Goal: Task Accomplishment & Management: Use online tool/utility

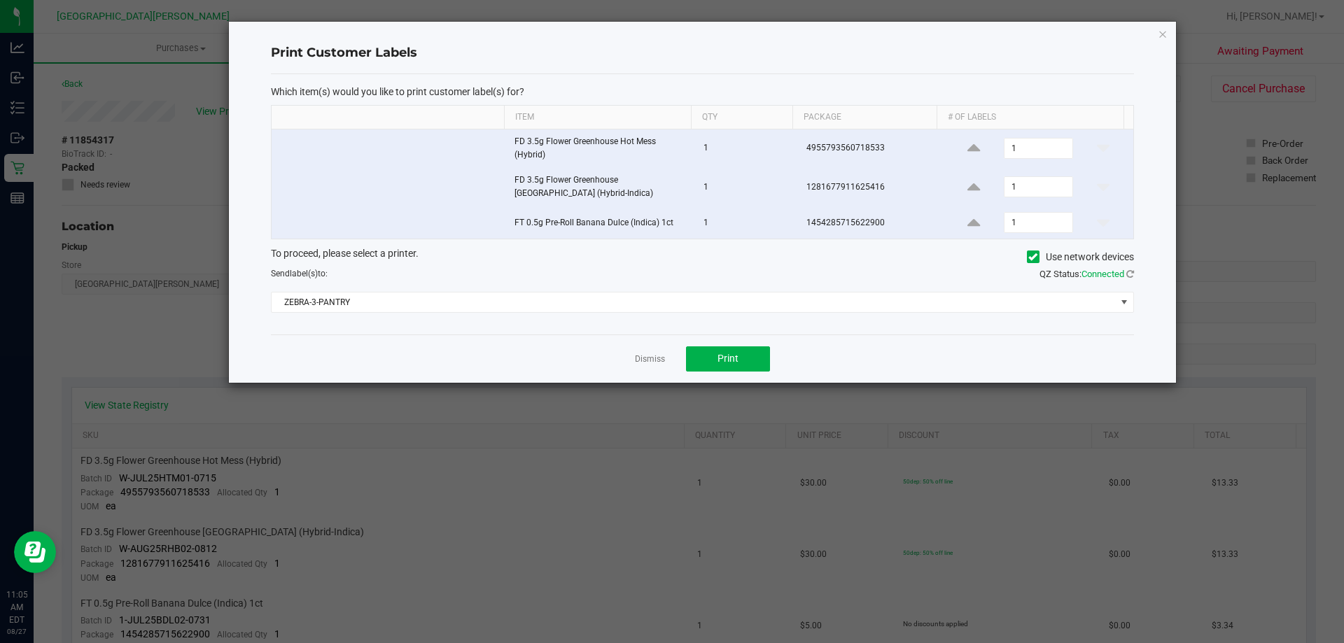
scroll to position [560, 0]
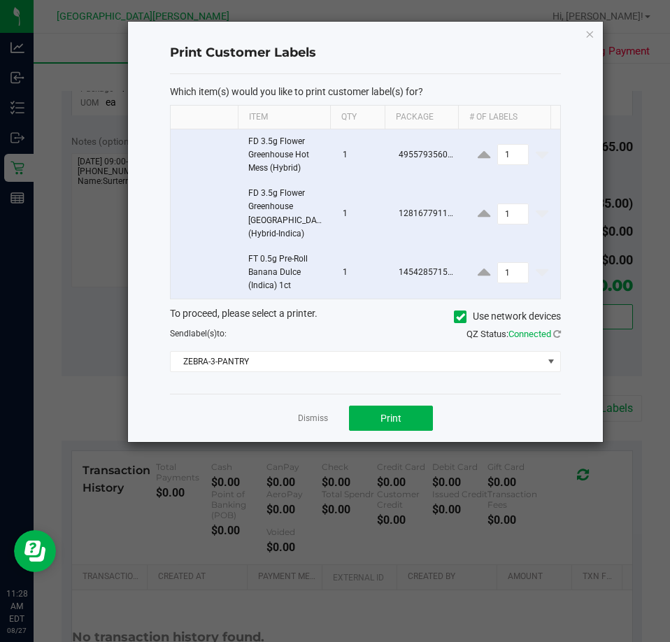
click at [300, 409] on div "Dismiss Print" at bounding box center [365, 418] width 391 height 48
click at [309, 416] on link "Dismiss" at bounding box center [313, 419] width 30 height 12
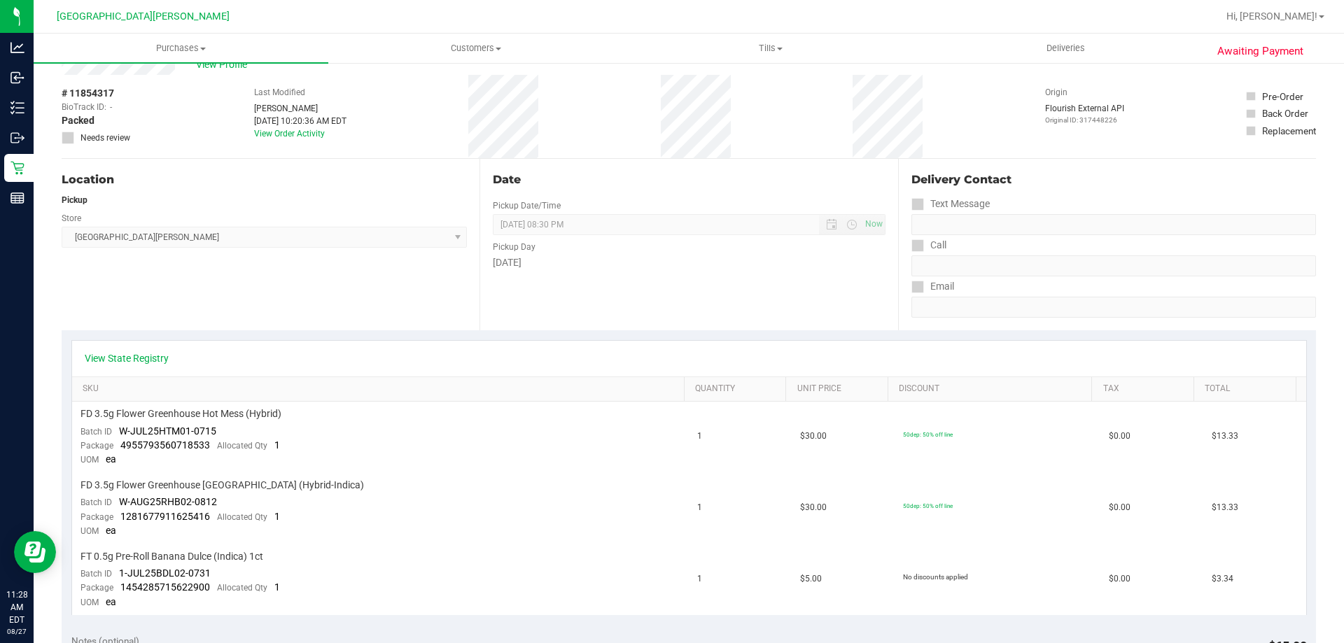
scroll to position [0, 0]
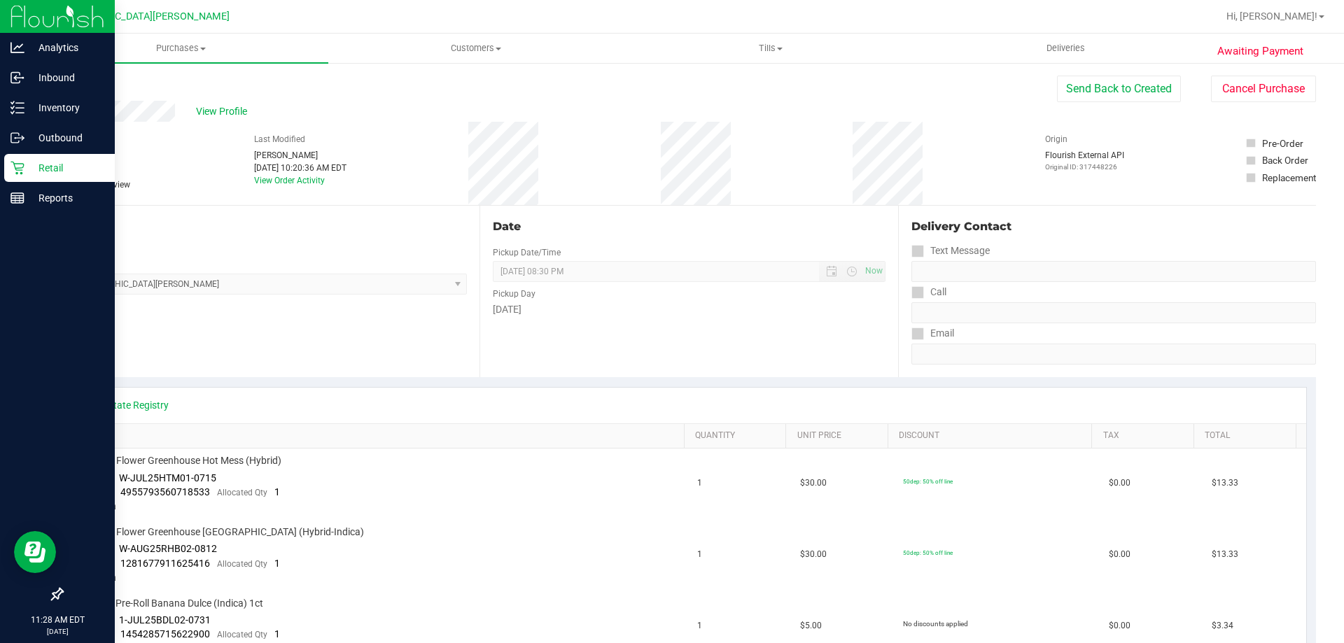
click at [24, 171] on p "Retail" at bounding box center [66, 168] width 84 height 17
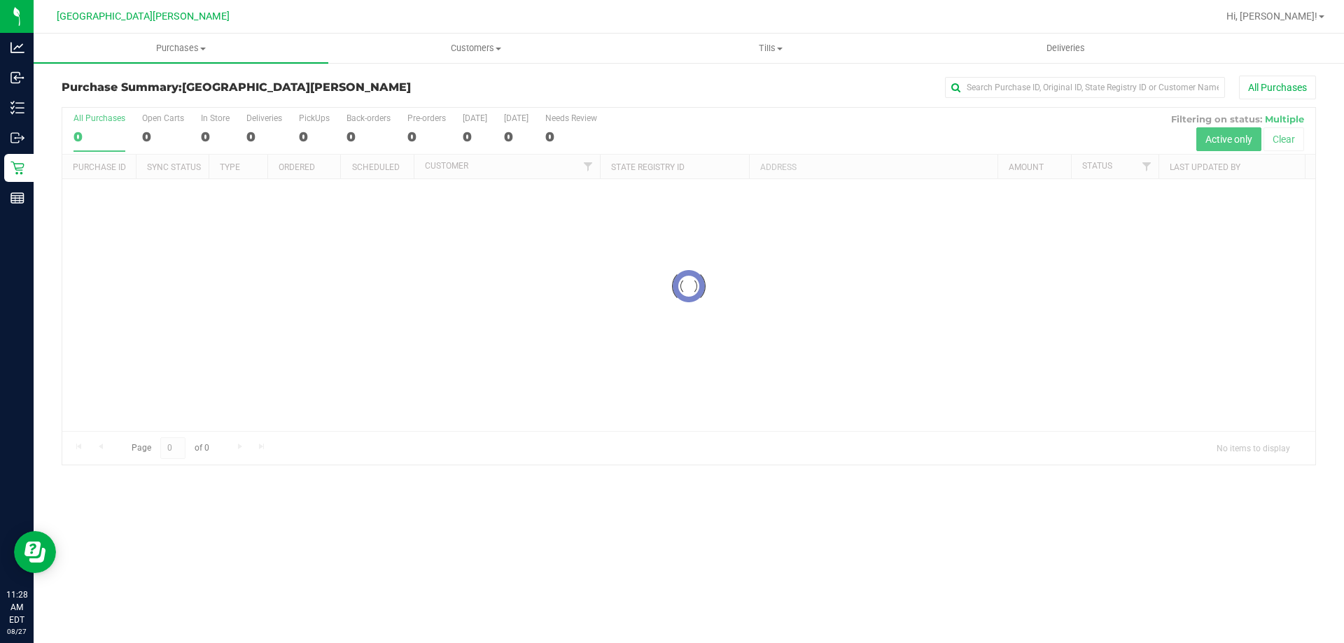
click at [211, 118] on div at bounding box center [688, 286] width 1253 height 357
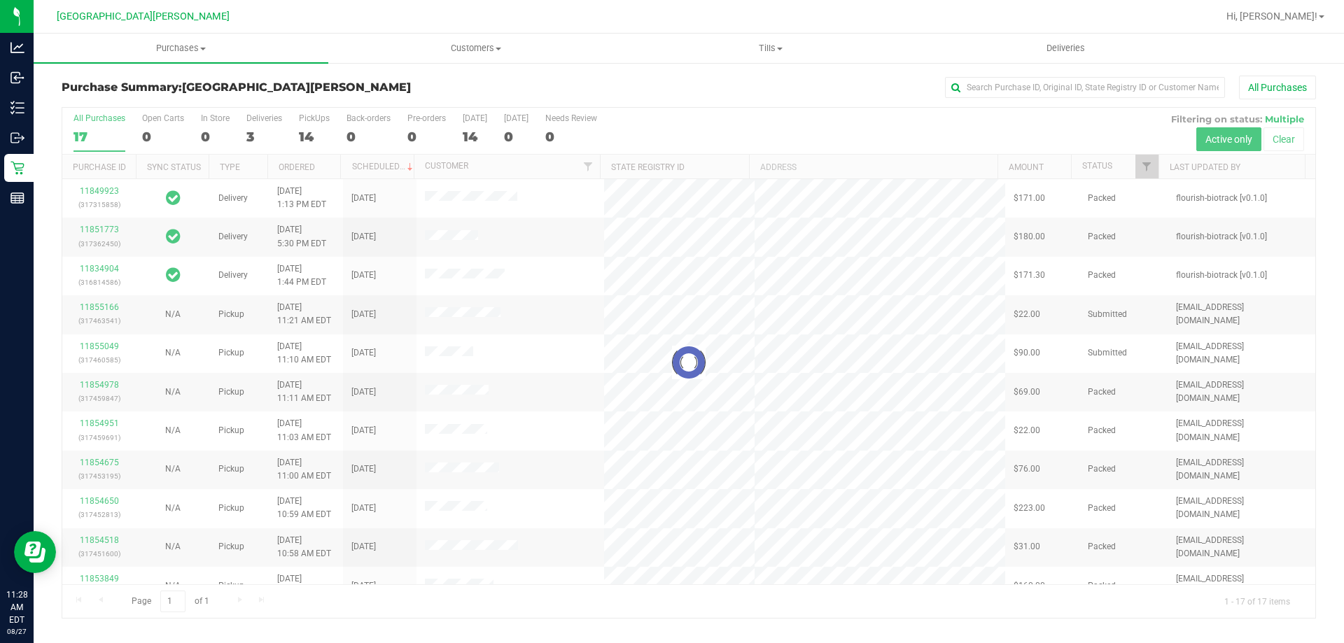
click at [211, 118] on div at bounding box center [688, 363] width 1253 height 510
click at [211, 118] on div "In Store" at bounding box center [215, 118] width 29 height 10
click at [0, 0] on input "In Store 0" at bounding box center [0, 0] width 0 height 0
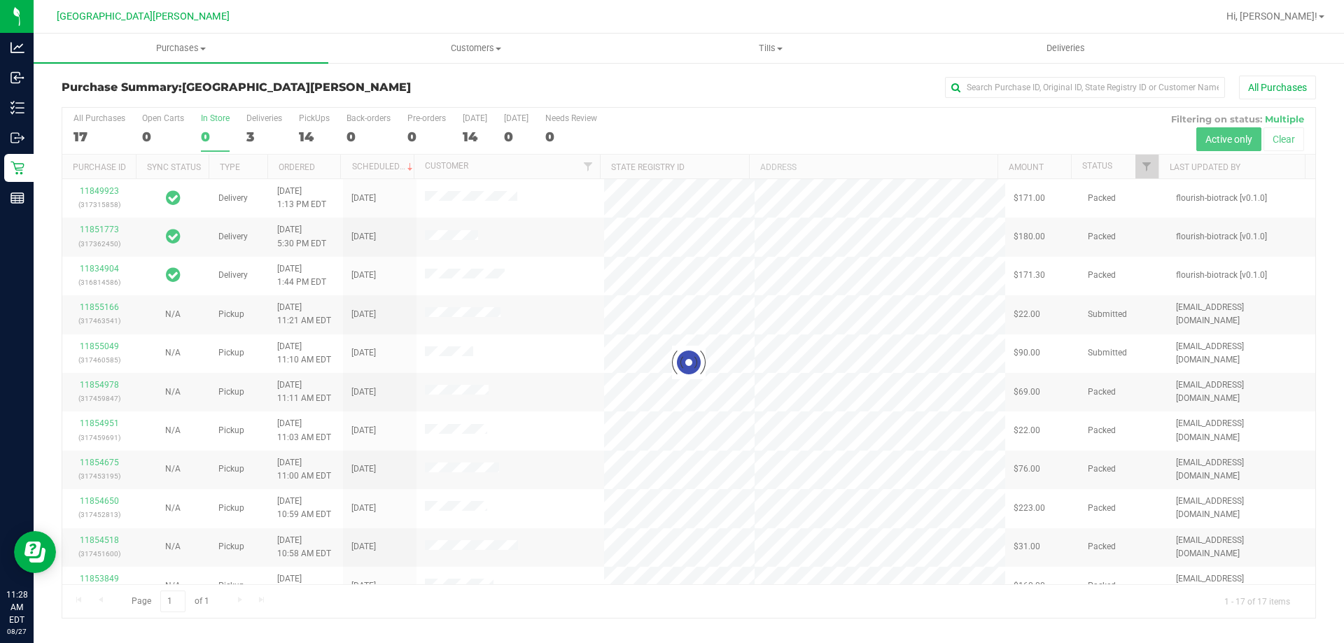
click at [310, 129] on div at bounding box center [688, 363] width 1253 height 510
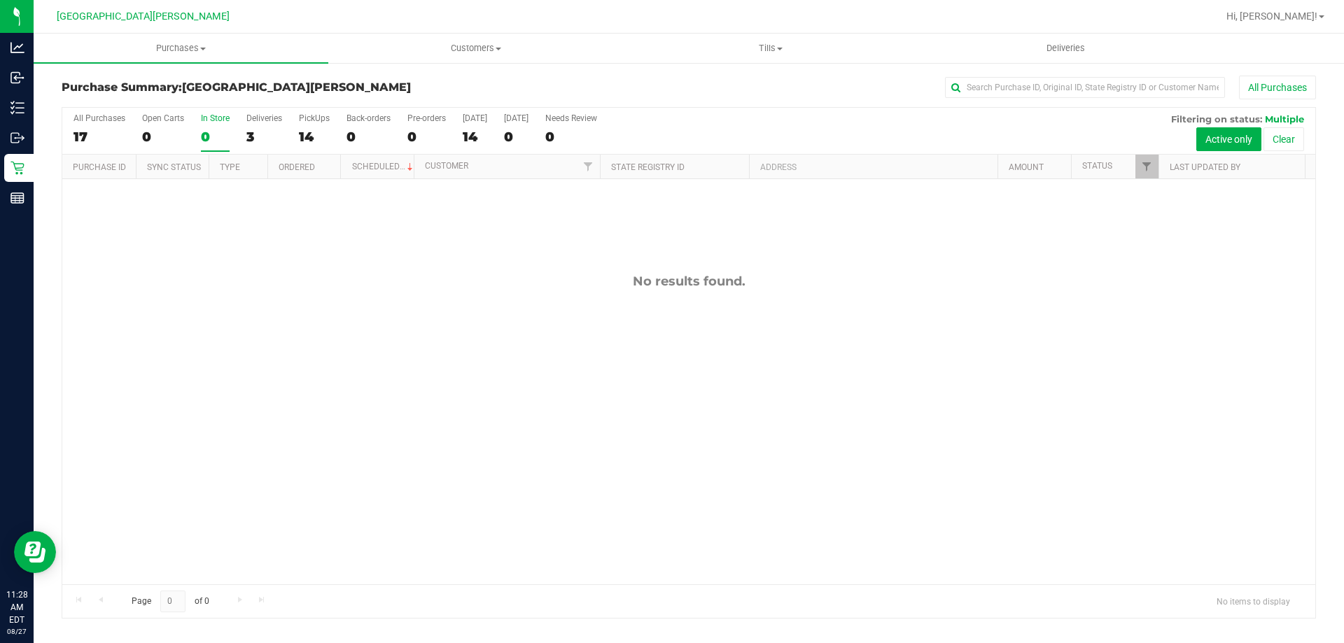
click at [310, 129] on div "14" at bounding box center [314, 137] width 31 height 16
click at [0, 0] on input "PickUps 14" at bounding box center [0, 0] width 0 height 0
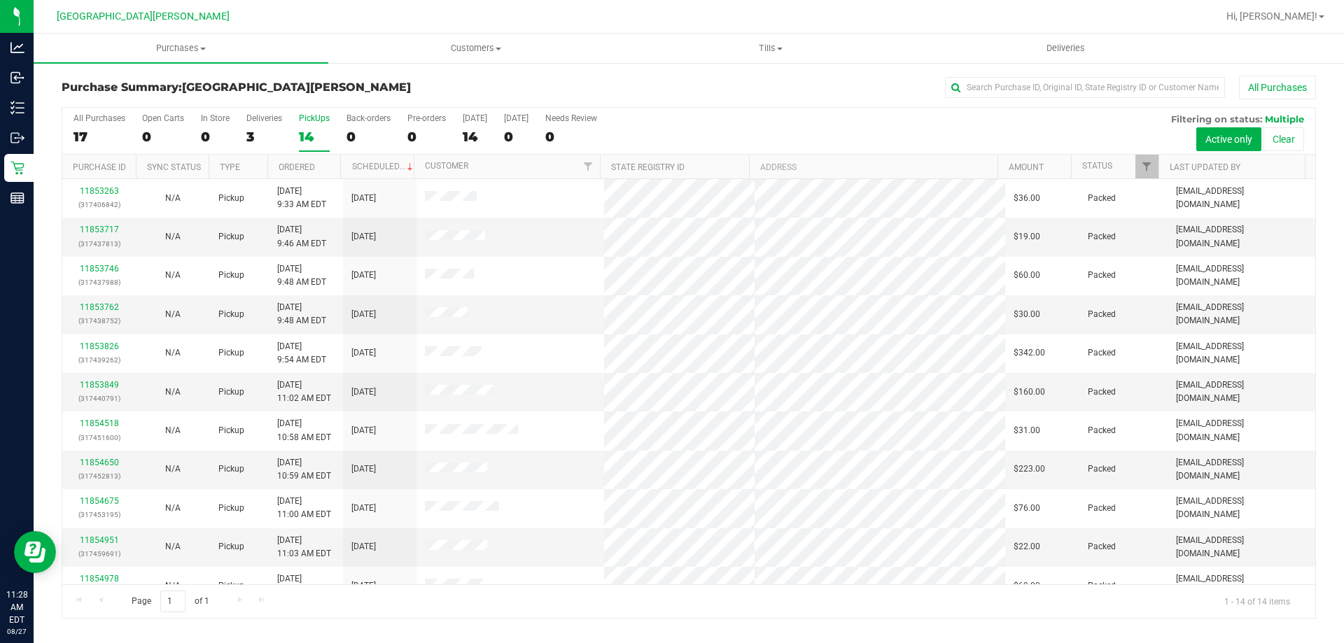
click at [208, 118] on div "In Store" at bounding box center [215, 118] width 29 height 10
click at [0, 0] on input "In Store 0" at bounding box center [0, 0] width 0 height 0
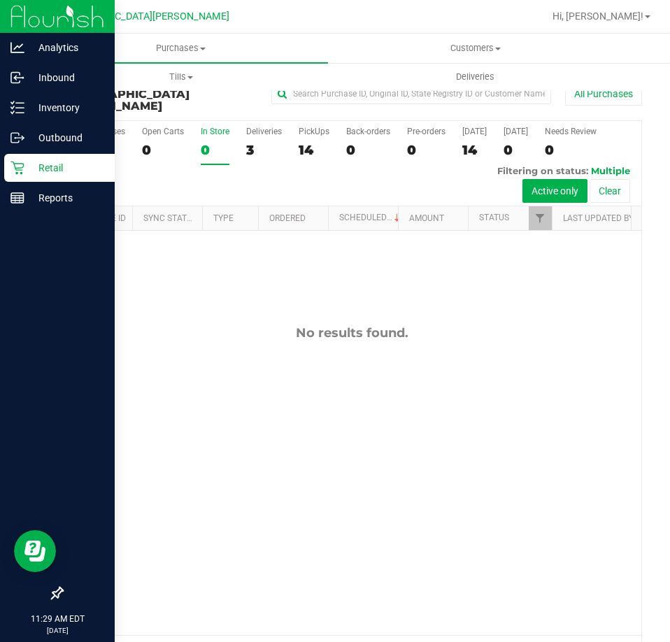
click at [27, 167] on p "Retail" at bounding box center [66, 168] width 84 height 17
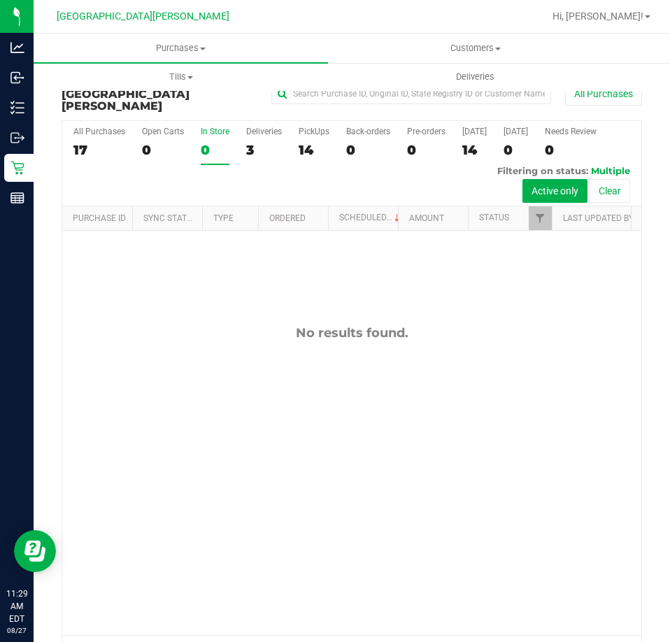
click at [223, 127] on label "In Store 0" at bounding box center [215, 146] width 29 height 38
click at [0, 0] on input "In Store 0" at bounding box center [0, 0] width 0 height 0
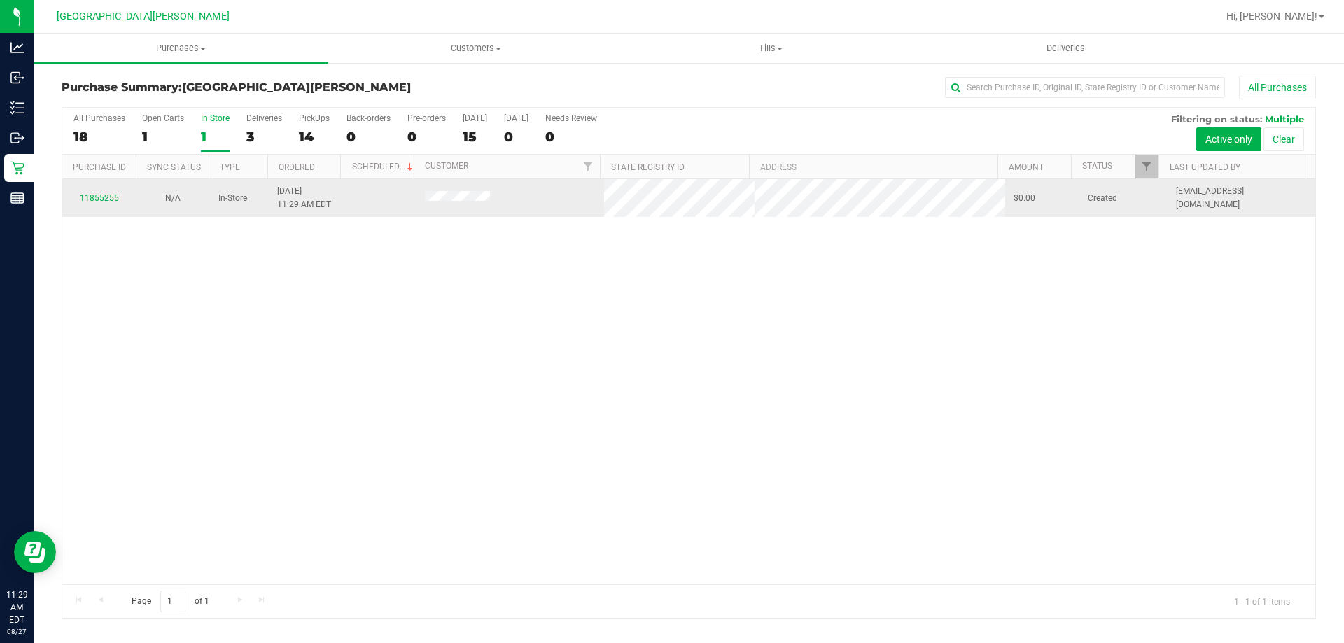
click at [112, 192] on div "11855255" at bounding box center [99, 198] width 57 height 13
click at [103, 199] on link "11855255" at bounding box center [99, 198] width 39 height 10
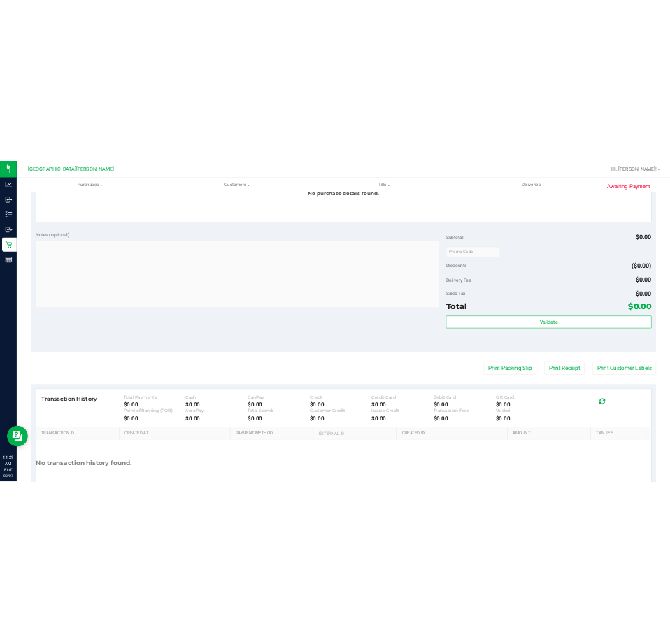
scroll to position [535, 0]
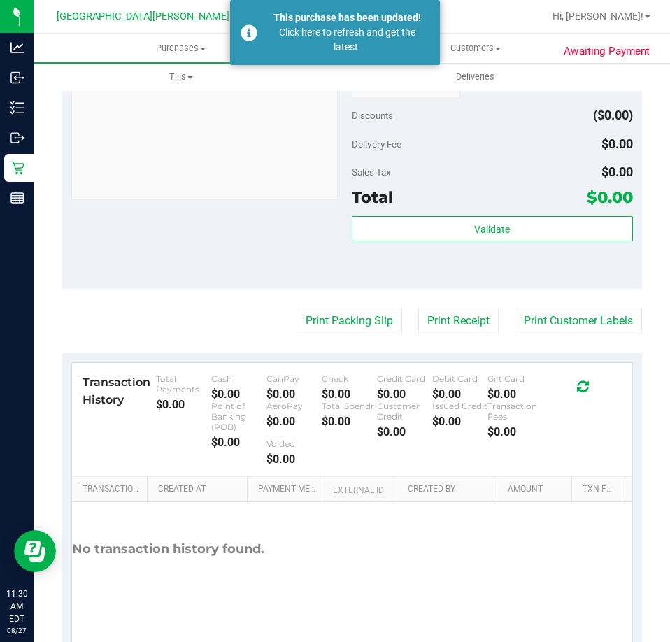
drag, startPoint x: 294, startPoint y: 48, endPoint x: 243, endPoint y: 98, distance: 71.8
click at [294, 48] on div "Click here to refresh and get the latest." at bounding box center [347, 39] width 164 height 29
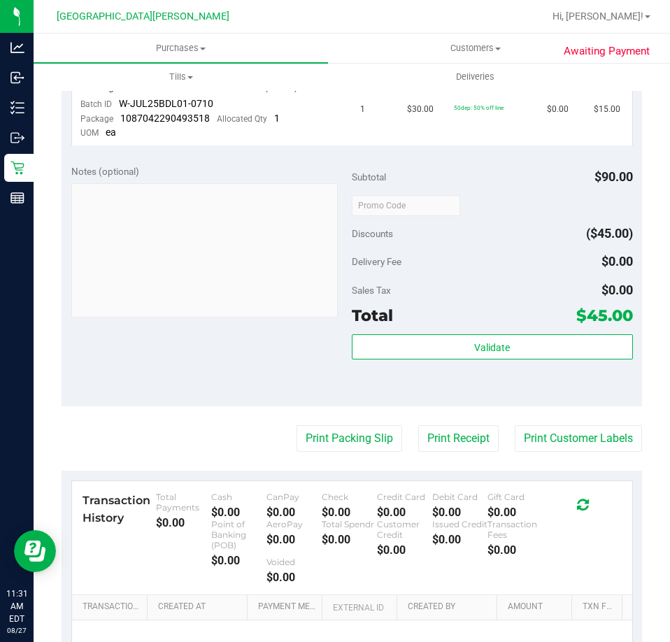
scroll to position [601, 0]
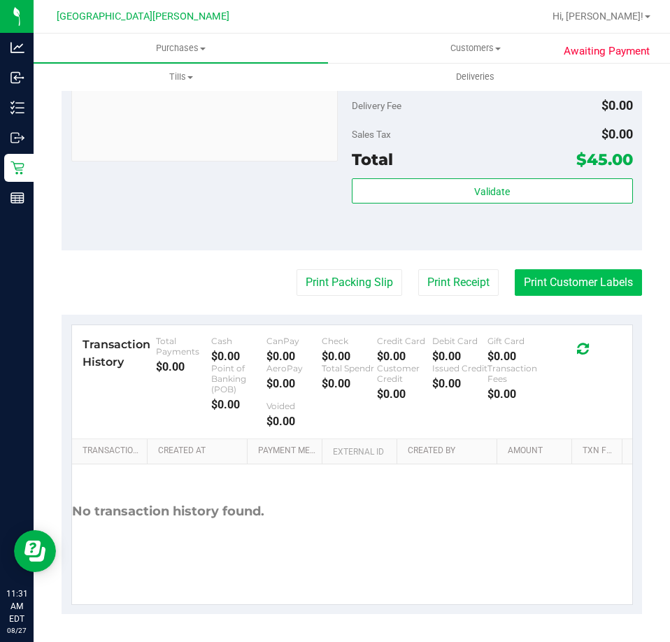
click at [623, 274] on button "Print Customer Labels" at bounding box center [578, 282] width 127 height 27
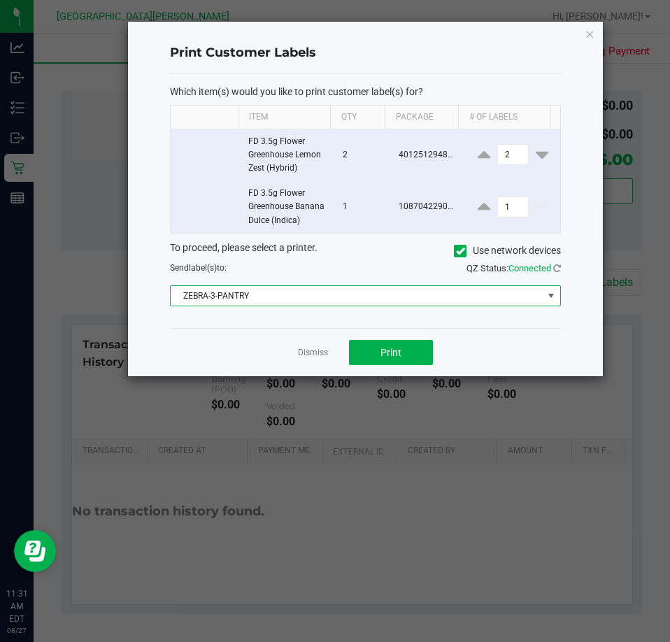
click at [319, 296] on span "ZEBRA-3-PANTRY" at bounding box center [357, 296] width 372 height 20
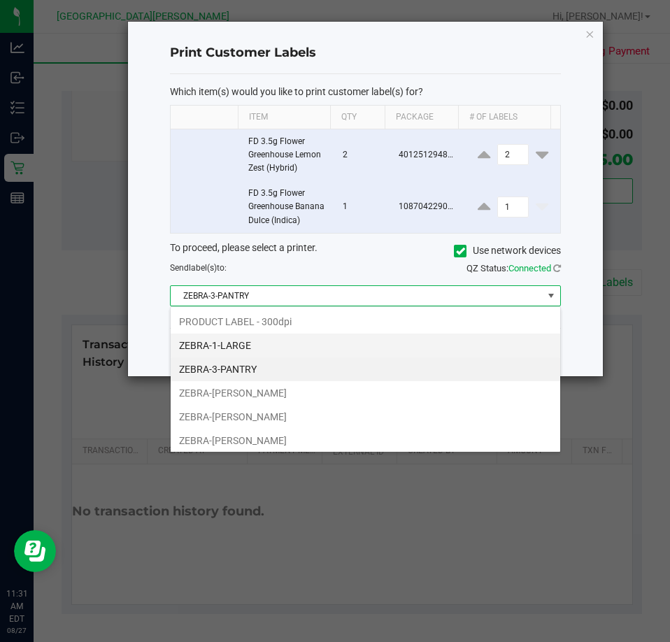
scroll to position [21, 391]
click at [244, 350] on li "ZEBRA-1-LARGE" at bounding box center [366, 346] width 390 height 24
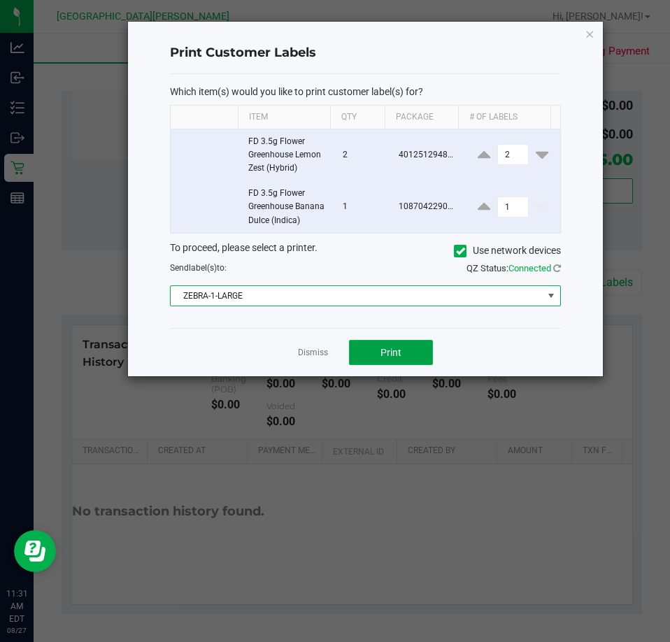
click at [382, 349] on span "Print" at bounding box center [391, 352] width 21 height 11
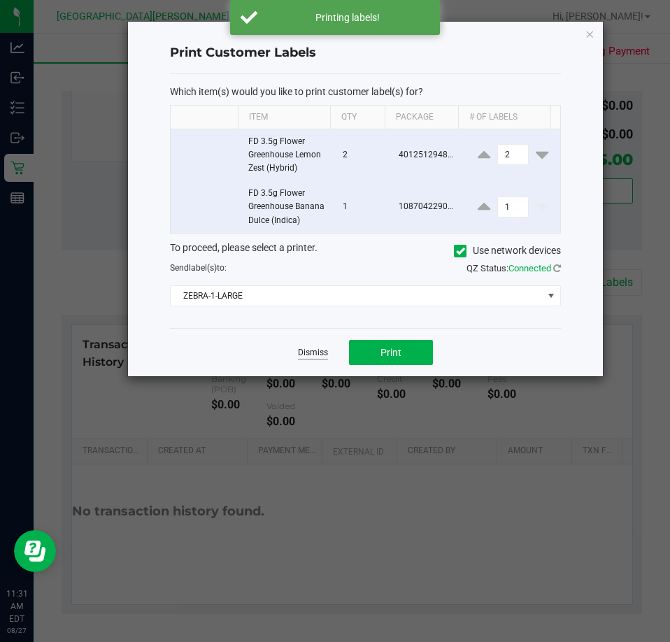
click at [299, 358] on link "Dismiss" at bounding box center [313, 353] width 30 height 12
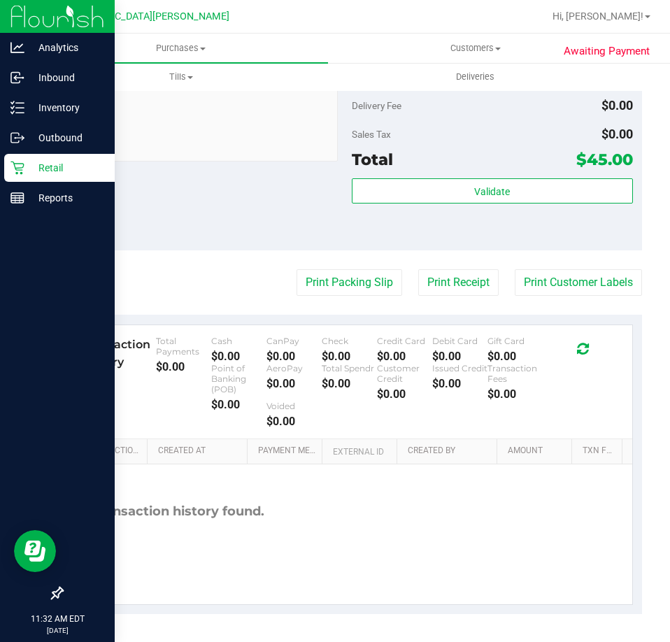
click at [41, 174] on p "Retail" at bounding box center [66, 168] width 84 height 17
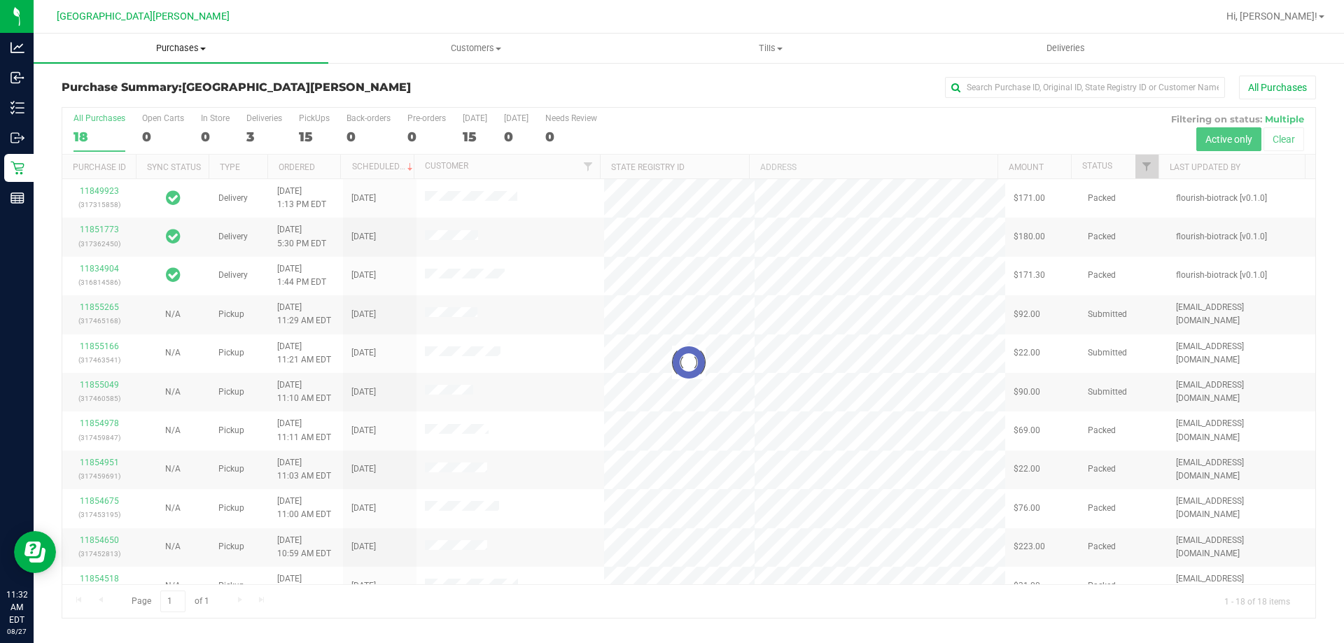
click at [162, 45] on span "Purchases" at bounding box center [181, 48] width 295 height 13
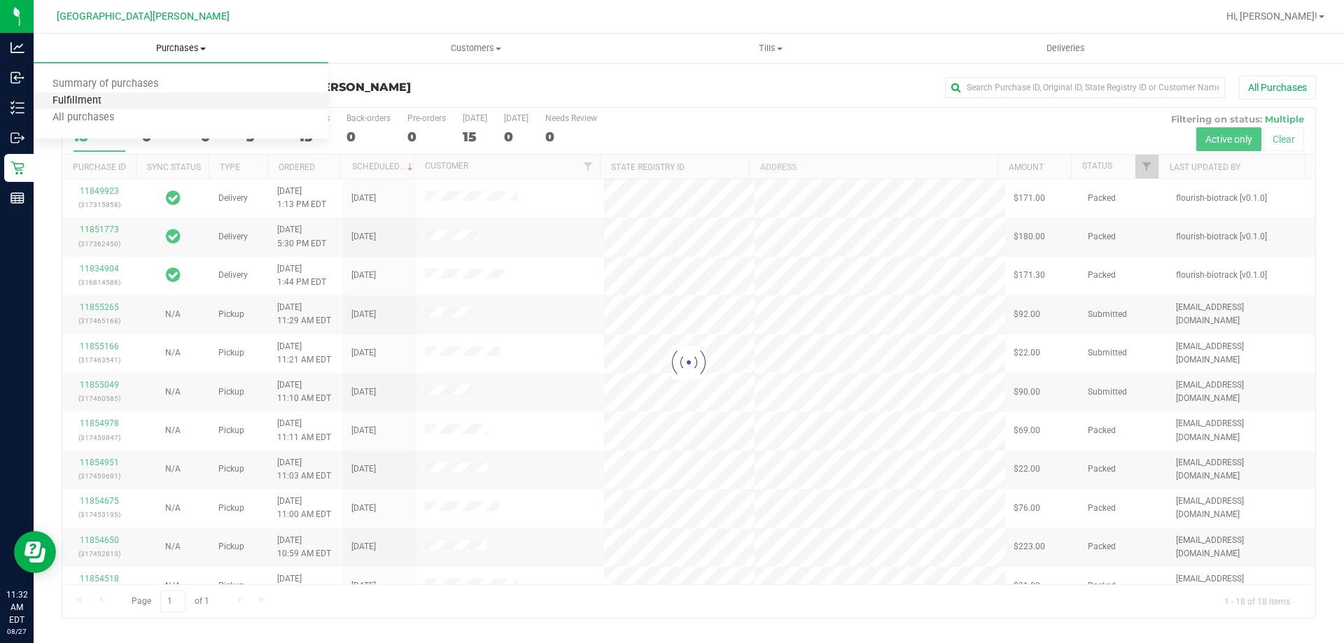
click at [104, 100] on span "Fulfillment" at bounding box center [77, 101] width 87 height 12
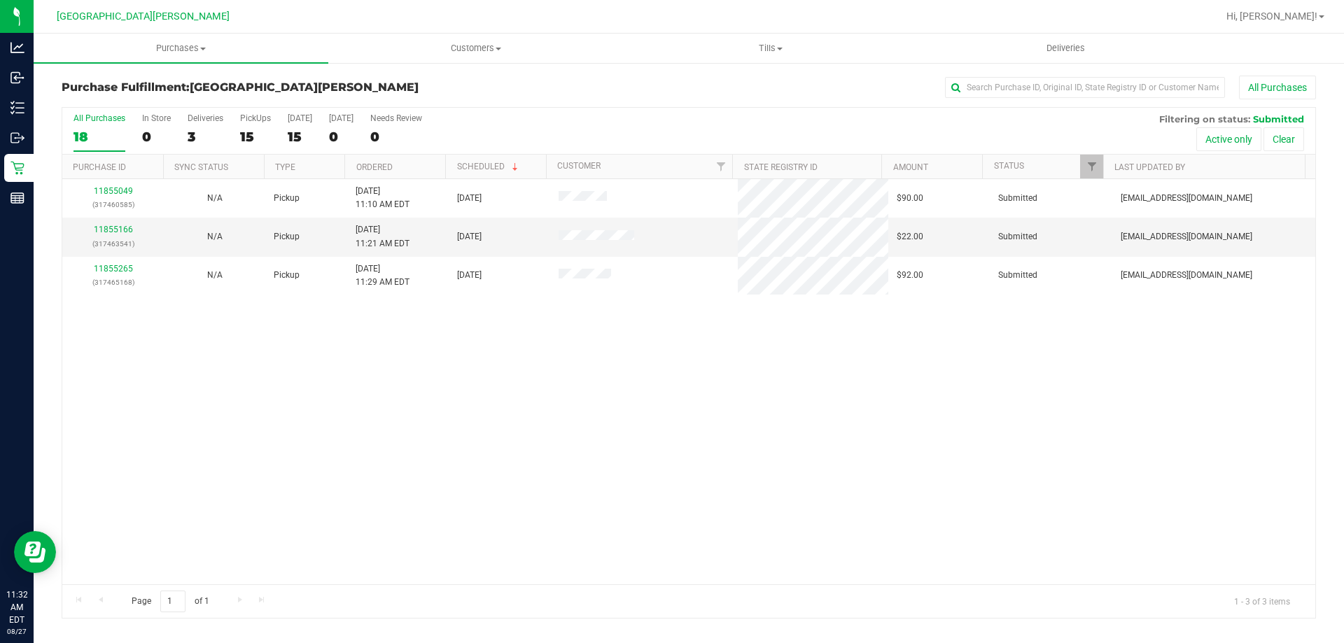
click at [337, 420] on div "11855049 (317460585) N/A Pickup 8/27/2025 11:10 AM EDT 8/27/2025 $90.00 Submitt…" at bounding box center [688, 381] width 1253 height 405
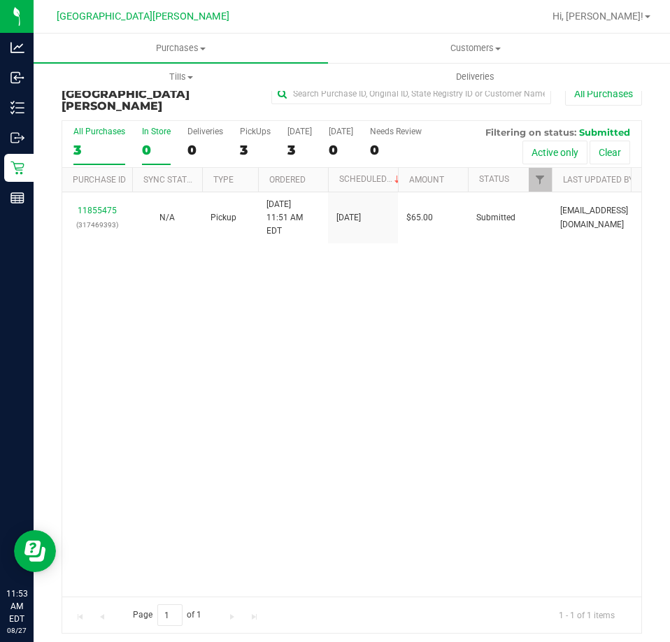
click at [152, 142] on div "0" at bounding box center [156, 150] width 29 height 16
click at [0, 0] on input "In Store 0" at bounding box center [0, 0] width 0 height 0
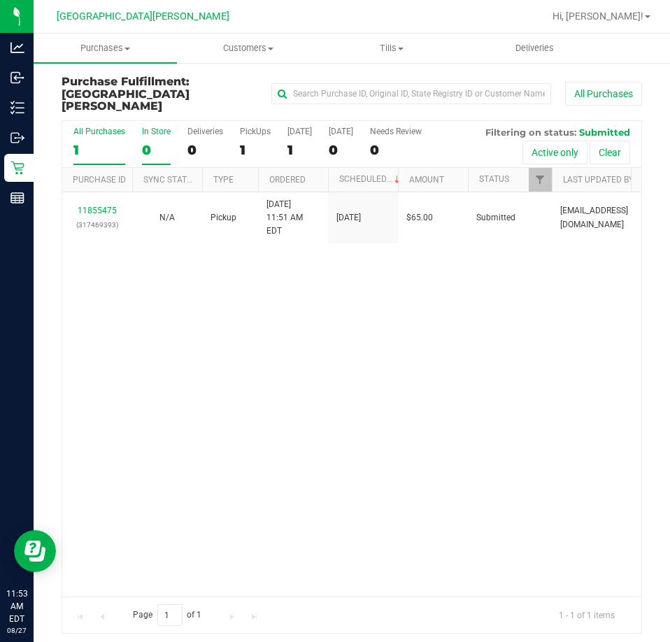
click at [143, 142] on div "0" at bounding box center [156, 150] width 29 height 16
click at [0, 0] on input "In Store 0" at bounding box center [0, 0] width 0 height 0
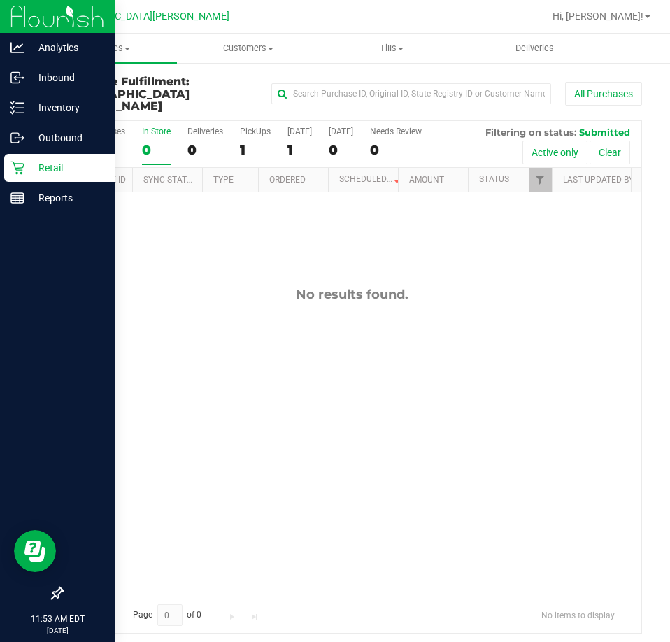
click at [31, 161] on p "Retail" at bounding box center [66, 168] width 84 height 17
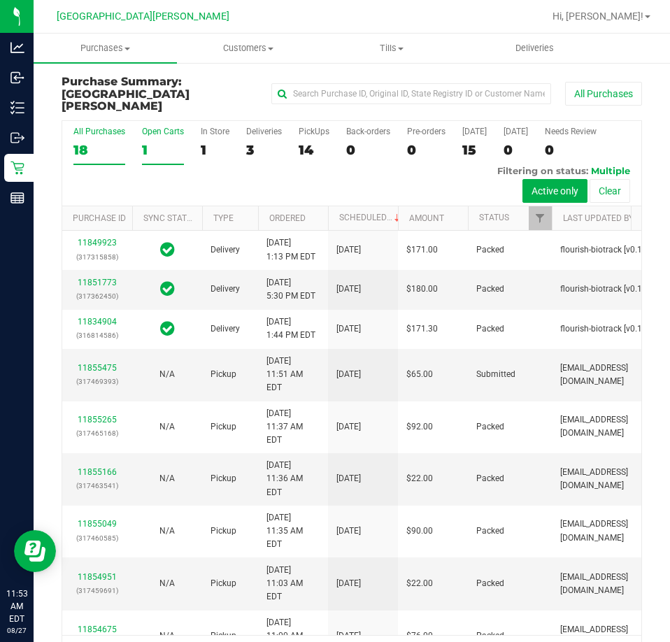
click at [144, 142] on div "1" at bounding box center [163, 150] width 42 height 16
click at [0, 0] on input "Open Carts 1" at bounding box center [0, 0] width 0 height 0
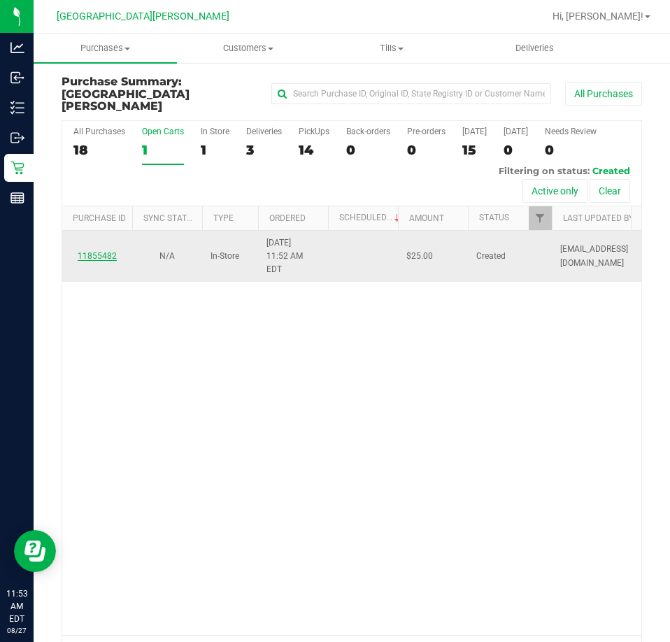
click at [104, 251] on link "11855482" at bounding box center [97, 256] width 39 height 10
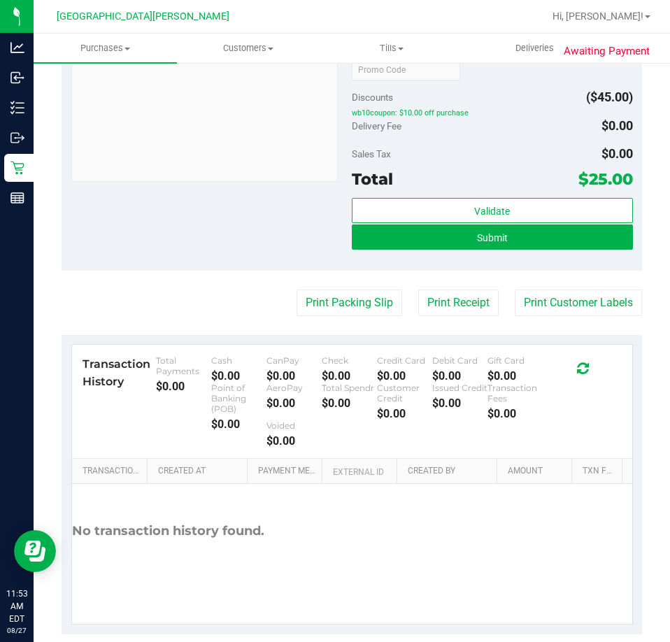
scroll to position [530, 0]
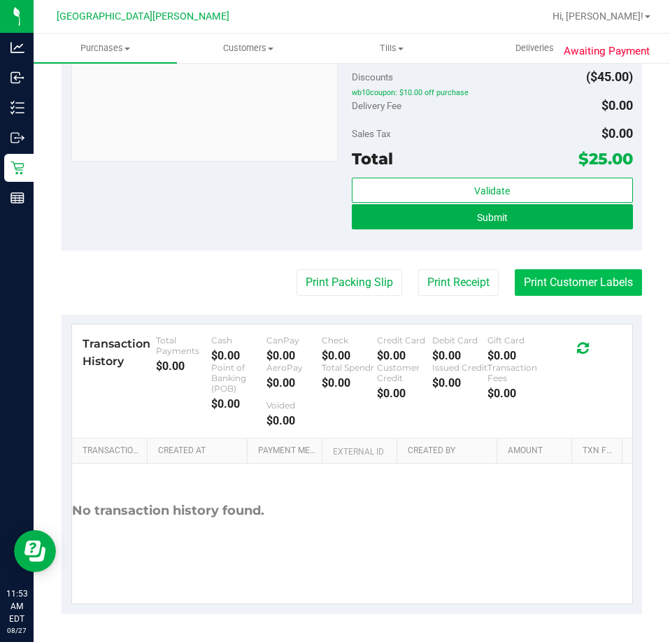
click at [526, 288] on button "Print Customer Labels" at bounding box center [578, 282] width 127 height 27
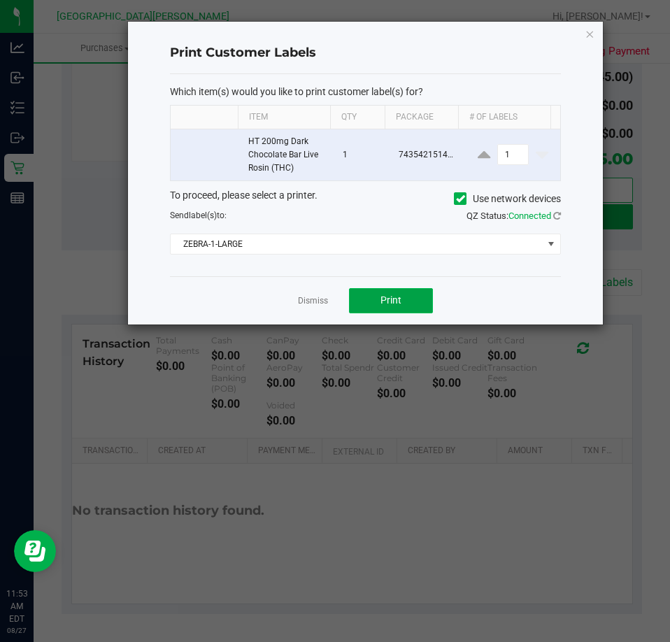
click at [368, 295] on button "Print" at bounding box center [391, 300] width 84 height 25
click at [311, 302] on link "Dismiss" at bounding box center [313, 301] width 30 height 12
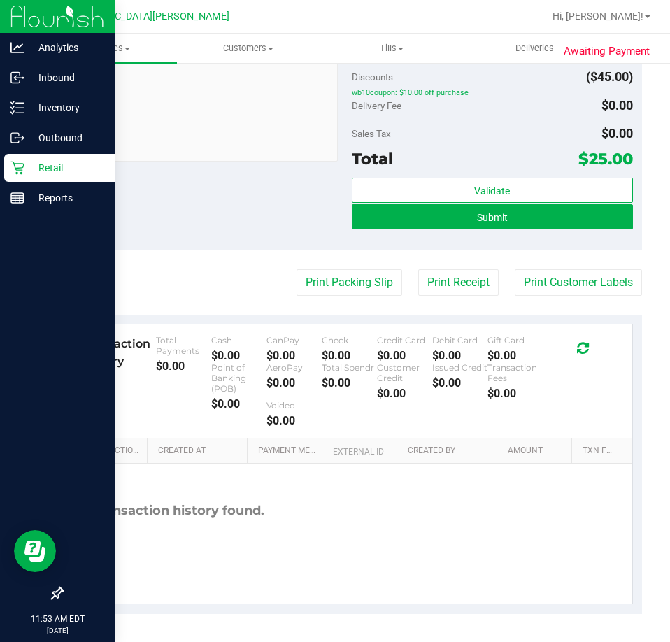
click at [19, 167] on icon at bounding box center [17, 168] width 14 height 14
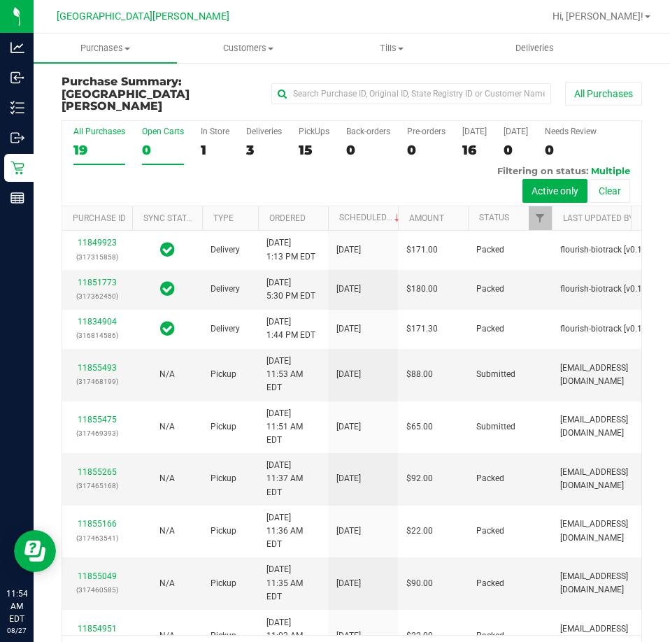
click at [148, 142] on div "0" at bounding box center [163, 150] width 42 height 16
click at [0, 0] on input "Open Carts 0" at bounding box center [0, 0] width 0 height 0
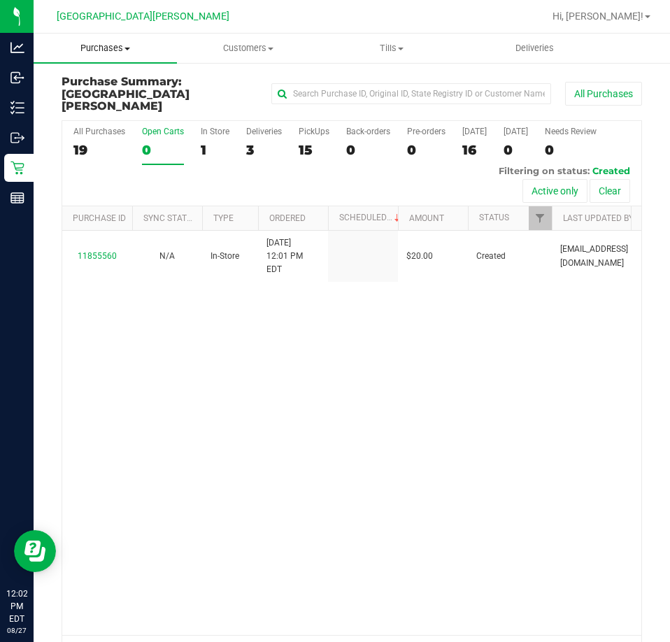
click at [101, 44] on span "Purchases" at bounding box center [105, 48] width 143 height 13
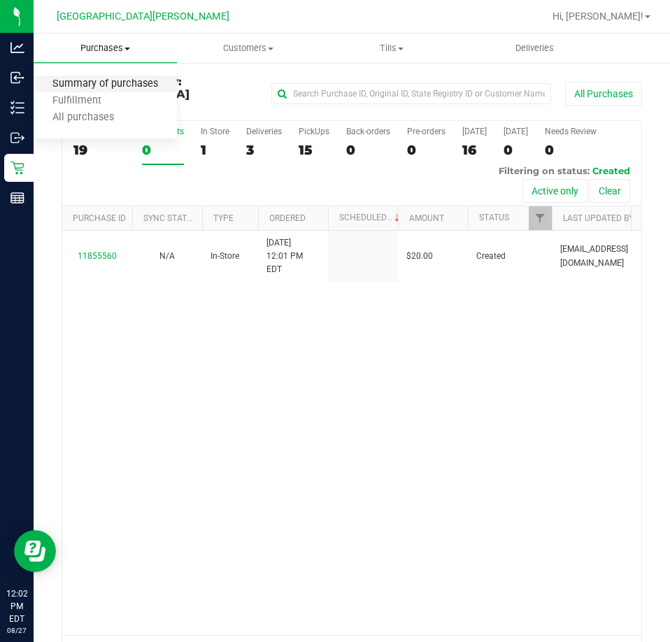
click at [101, 85] on span "Summary of purchases" at bounding box center [105, 84] width 143 height 12
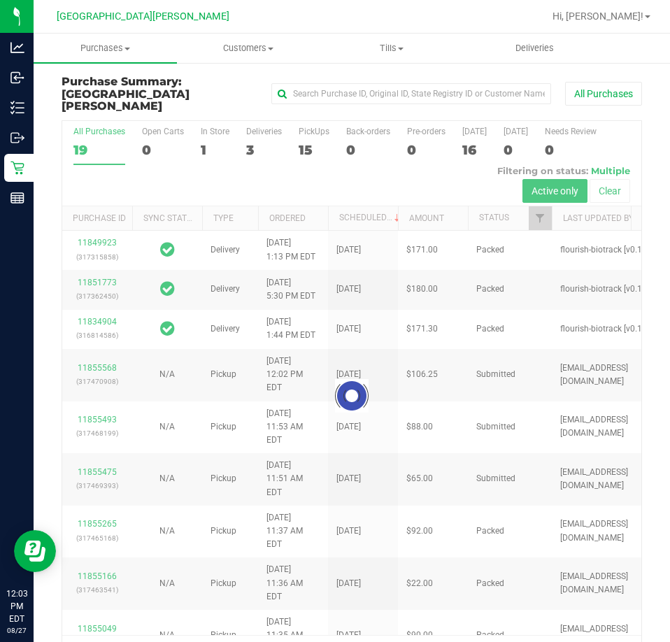
click at [204, 122] on div at bounding box center [351, 396] width 579 height 551
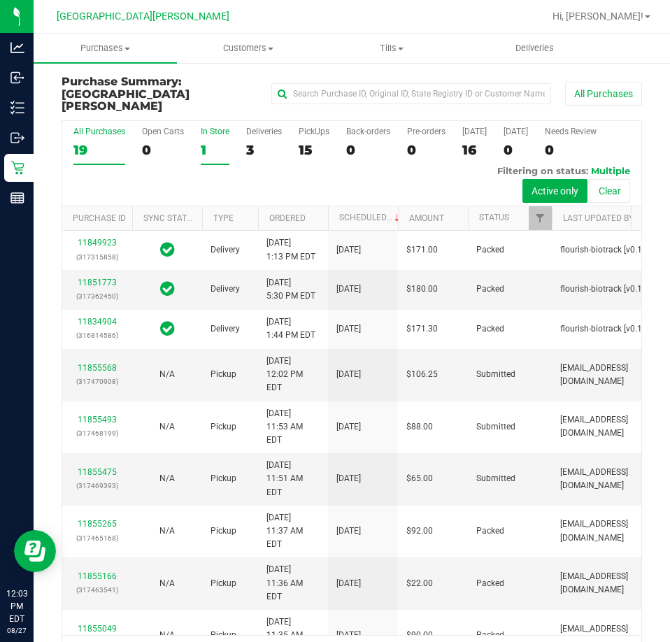
click at [209, 127] on label "In Store 1" at bounding box center [215, 146] width 29 height 38
click at [0, 0] on input "In Store 1" at bounding box center [0, 0] width 0 height 0
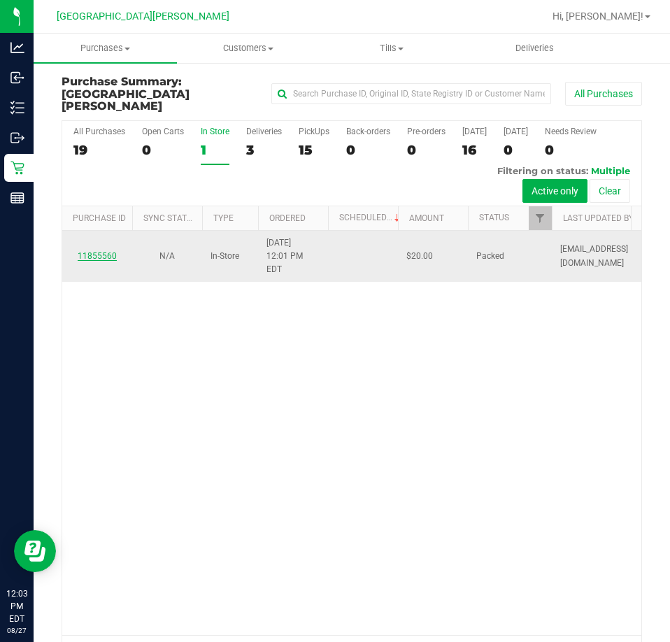
click at [94, 251] on link "11855560" at bounding box center [97, 256] width 39 height 10
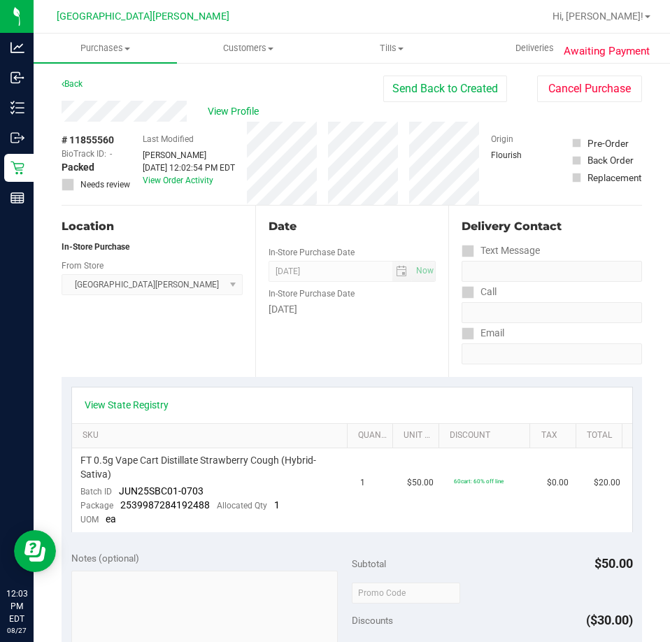
scroll to position [420, 0]
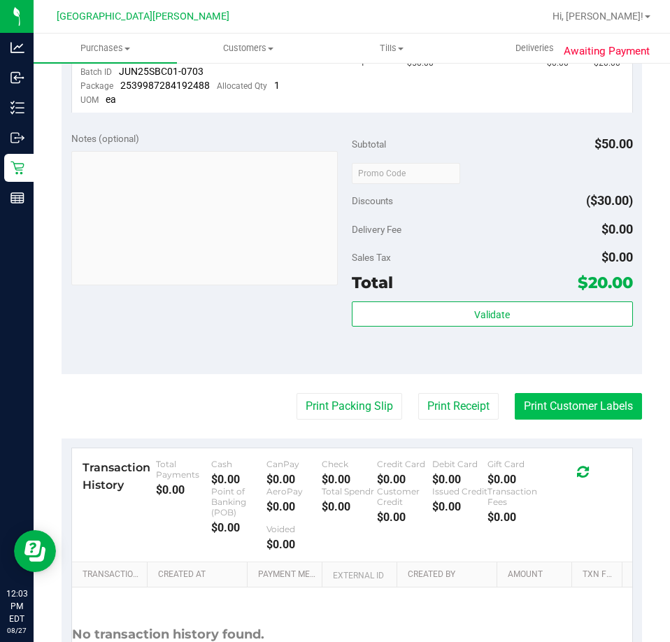
click at [599, 408] on button "Print Customer Labels" at bounding box center [578, 406] width 127 height 27
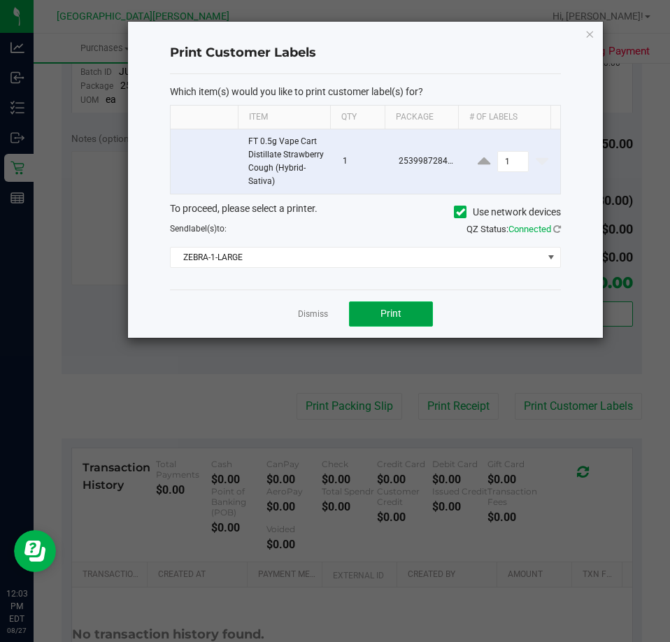
click at [397, 307] on button "Print" at bounding box center [391, 314] width 84 height 25
click at [307, 311] on link "Dismiss" at bounding box center [313, 315] width 30 height 12
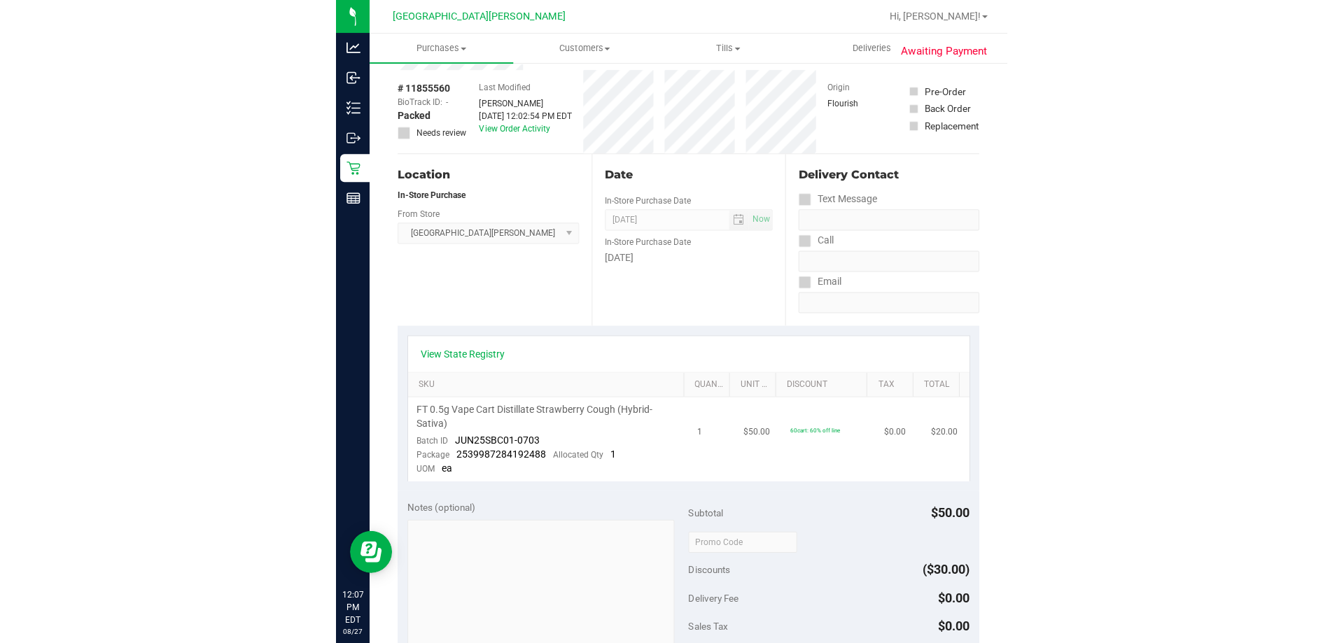
scroll to position [0, 0]
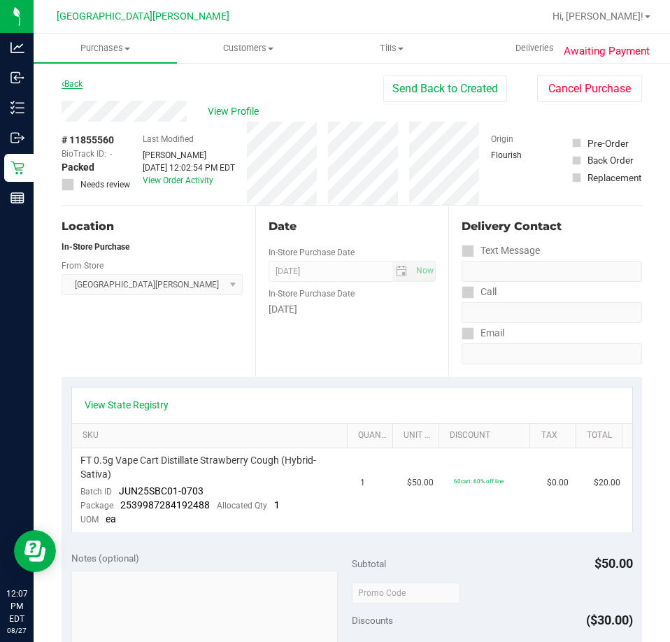
click at [76, 82] on link "Back" at bounding box center [72, 84] width 21 height 10
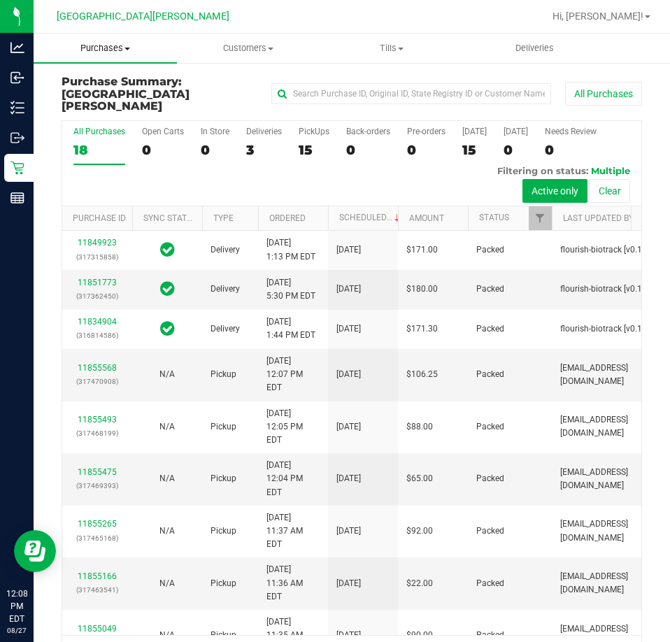
click at [125, 48] on span at bounding box center [128, 49] width 6 height 3
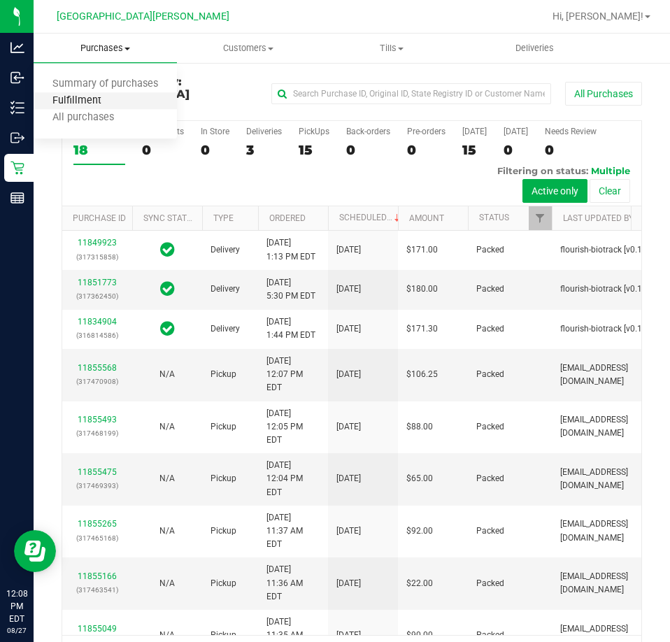
click at [105, 99] on span "Fulfillment" at bounding box center [77, 101] width 87 height 12
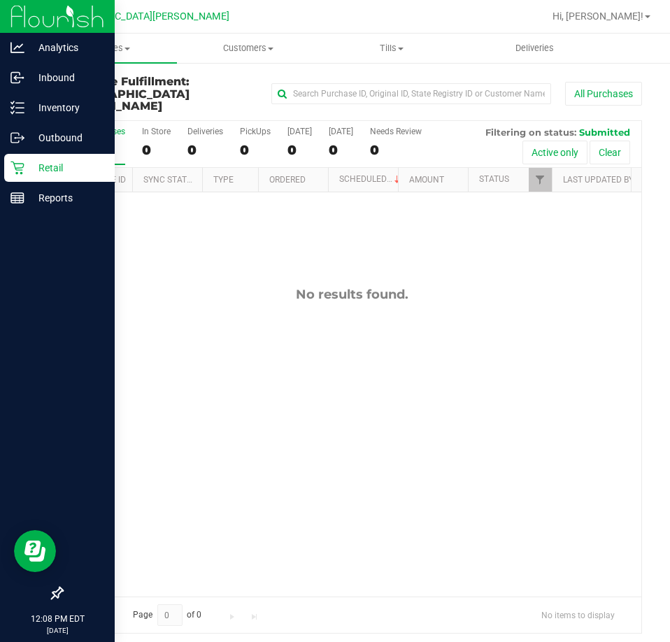
click at [42, 169] on p "Retail" at bounding box center [66, 168] width 84 height 17
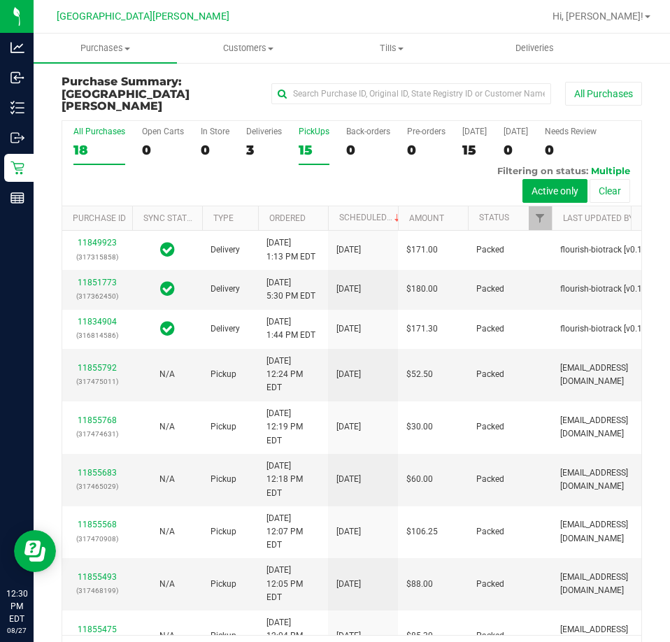
click at [314, 142] on div "15" at bounding box center [314, 150] width 31 height 16
click at [0, 0] on input "PickUps 15" at bounding box center [0, 0] width 0 height 0
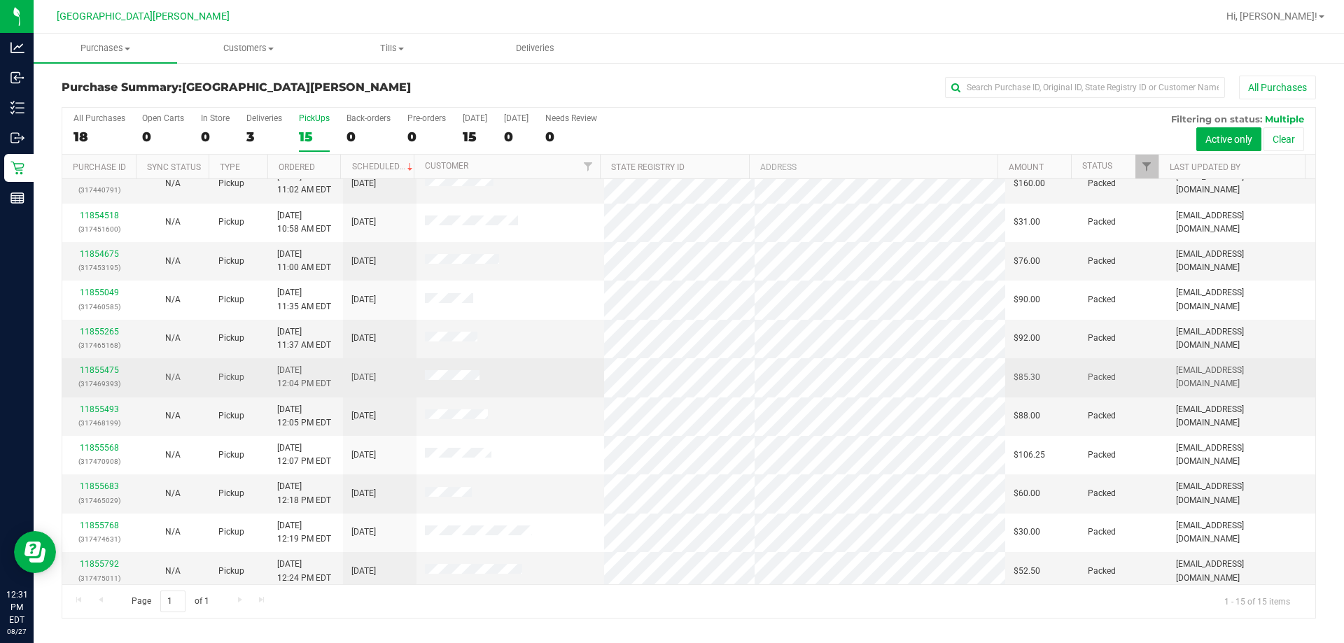
scroll to position [106, 0]
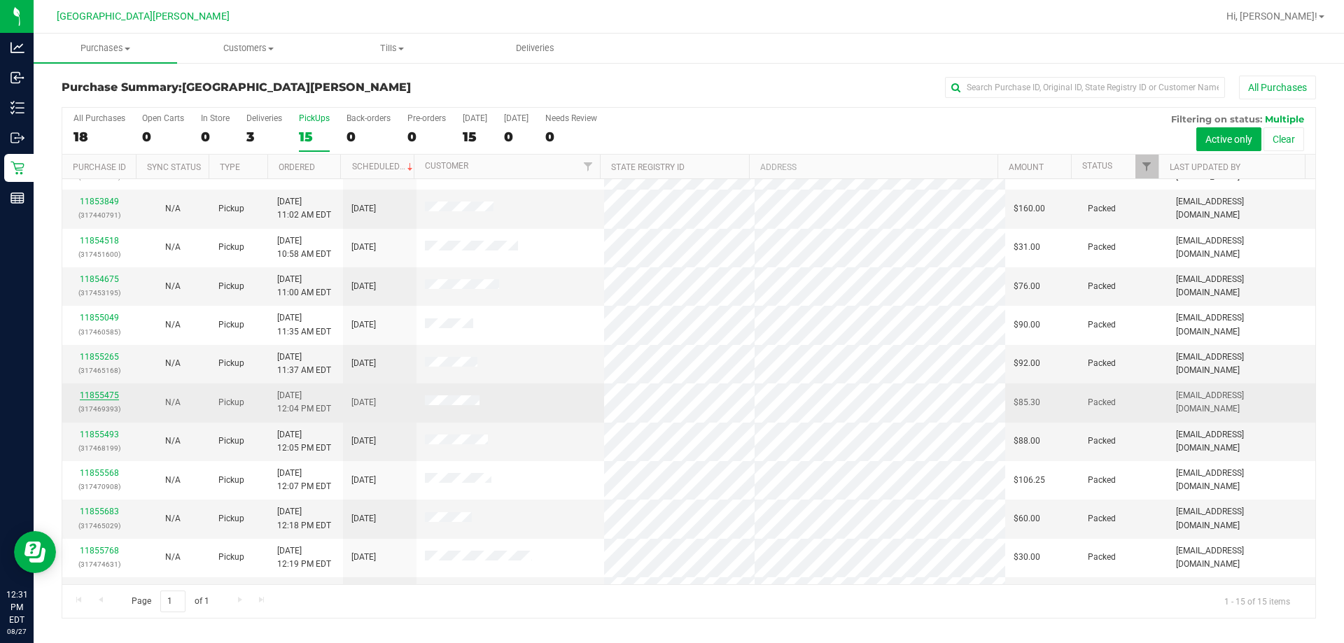
click at [101, 391] on link "11855475" at bounding box center [99, 396] width 39 height 10
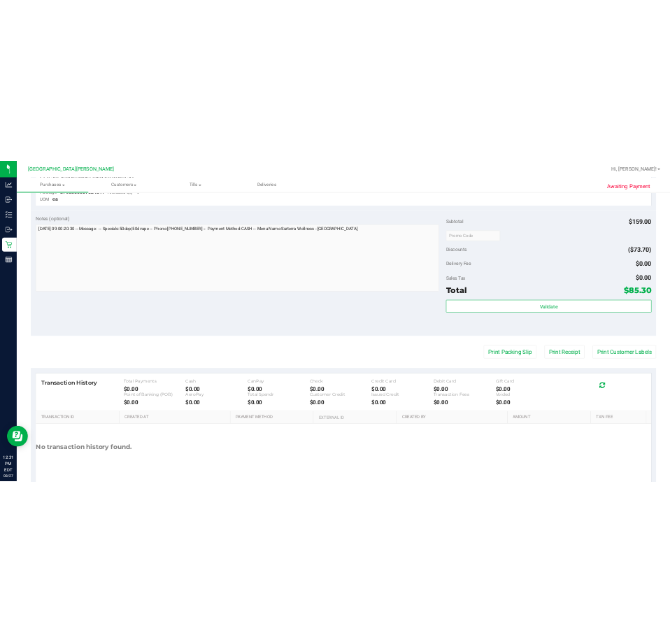
scroll to position [634, 0]
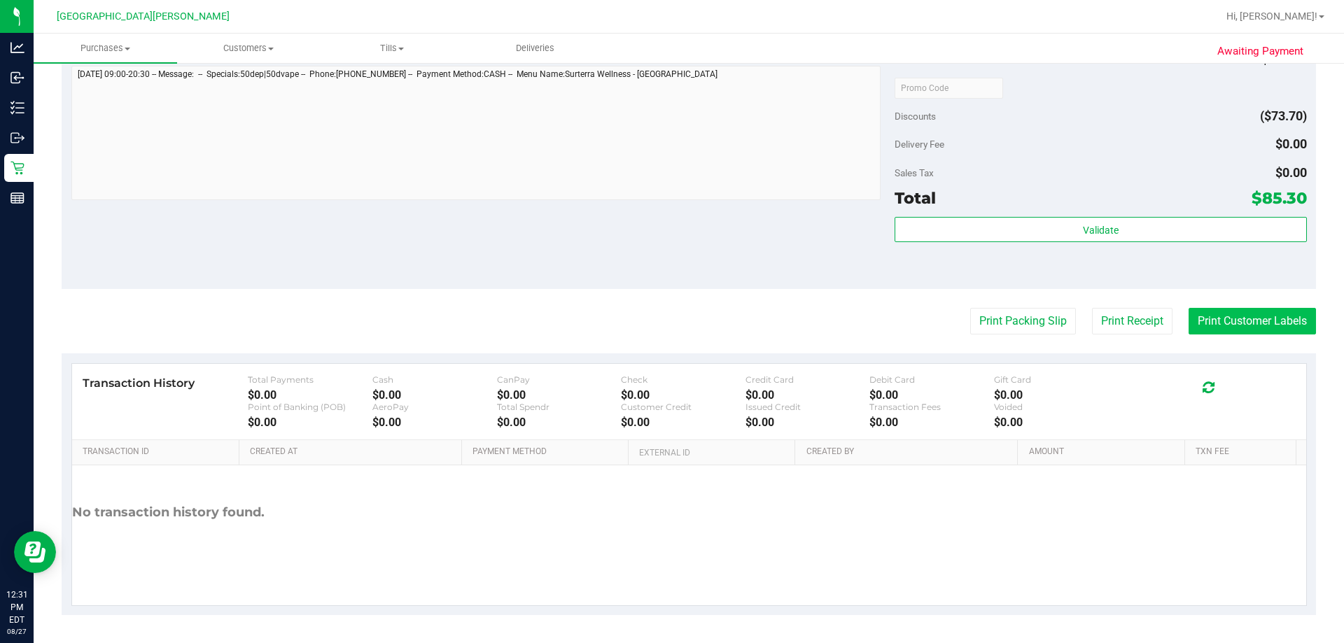
click at [670, 323] on button "Print Customer Labels" at bounding box center [1251, 321] width 127 height 27
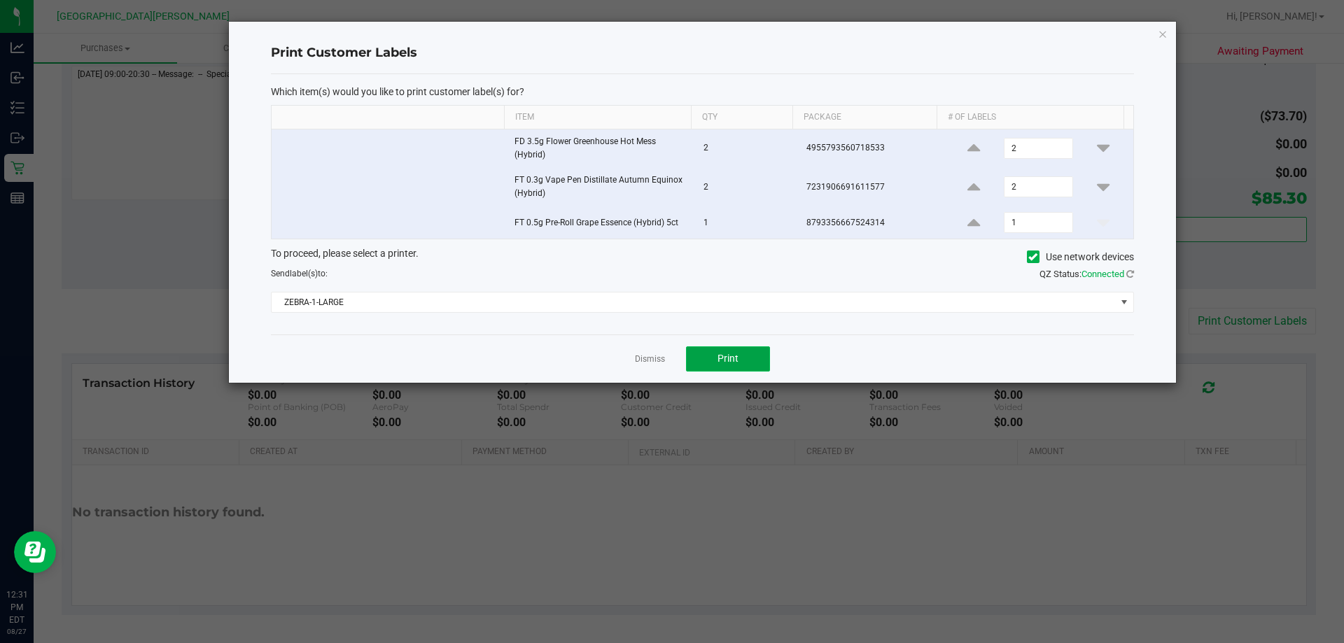
click at [670, 349] on button "Print" at bounding box center [728, 358] width 84 height 25
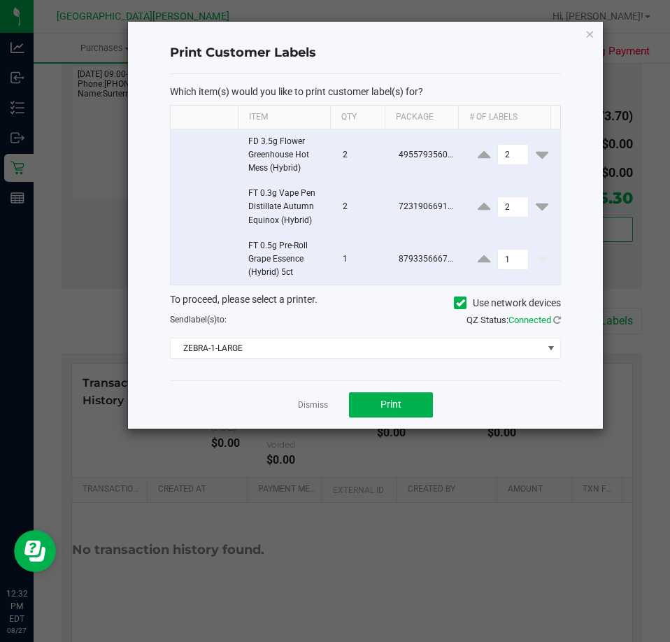
click at [306, 396] on div "Dismiss Print" at bounding box center [365, 405] width 391 height 48
click at [309, 407] on link "Dismiss" at bounding box center [313, 406] width 30 height 12
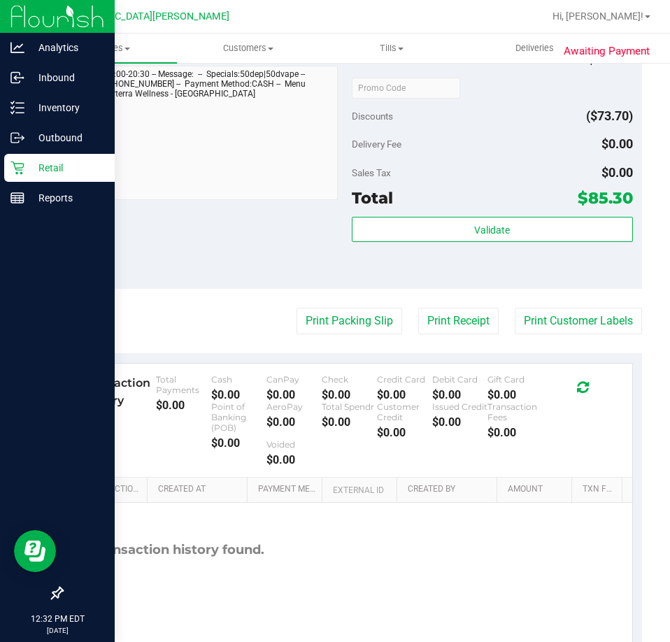
click at [10, 170] on icon at bounding box center [17, 168] width 14 height 14
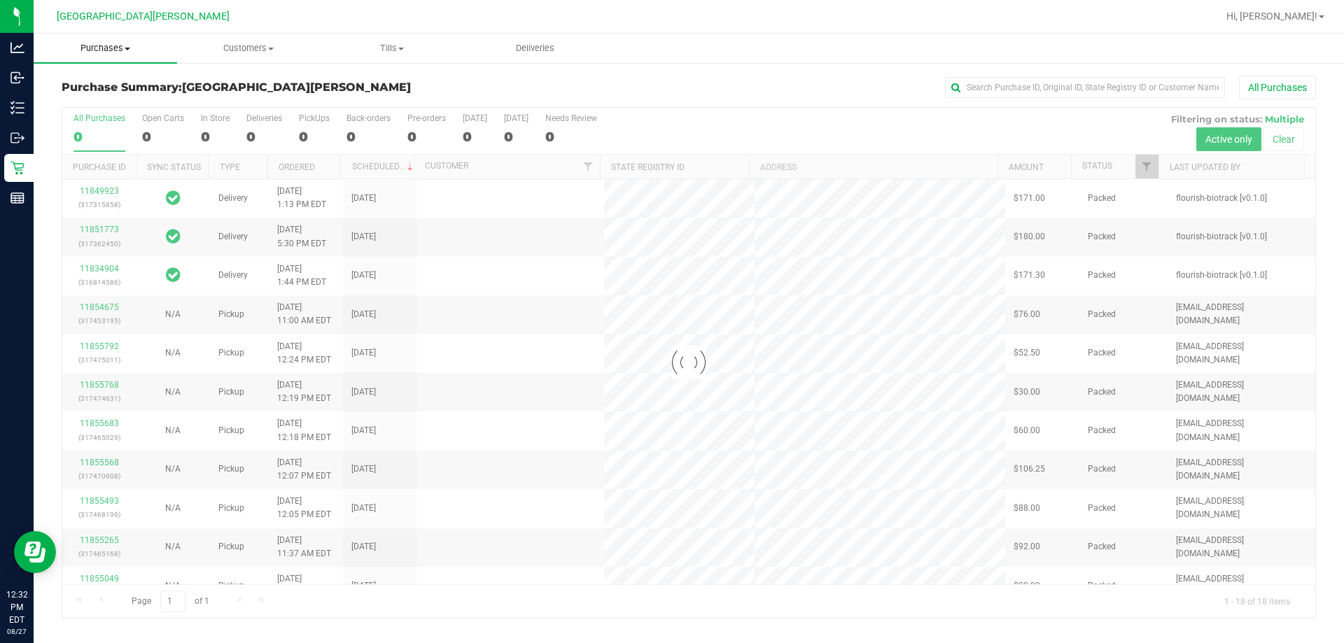
click at [84, 48] on span "Purchases" at bounding box center [105, 48] width 143 height 13
click at [64, 104] on span "Fulfillment" at bounding box center [77, 101] width 87 height 12
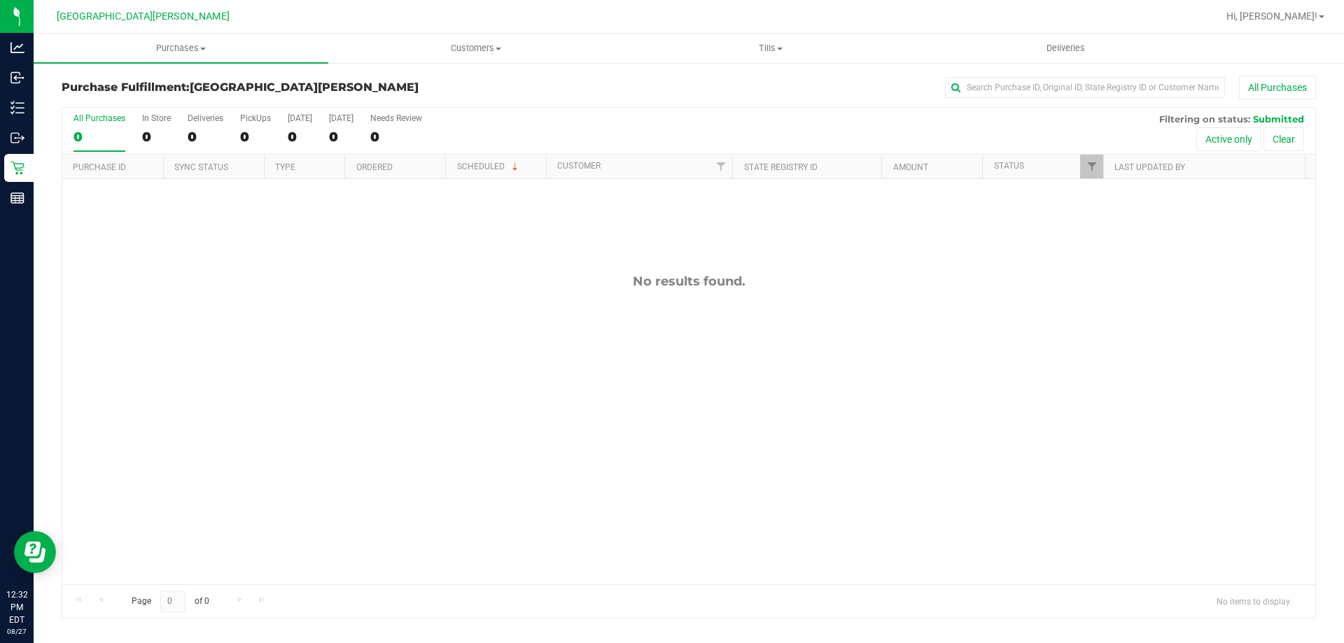
click at [338, 400] on div "No results found." at bounding box center [688, 429] width 1253 height 500
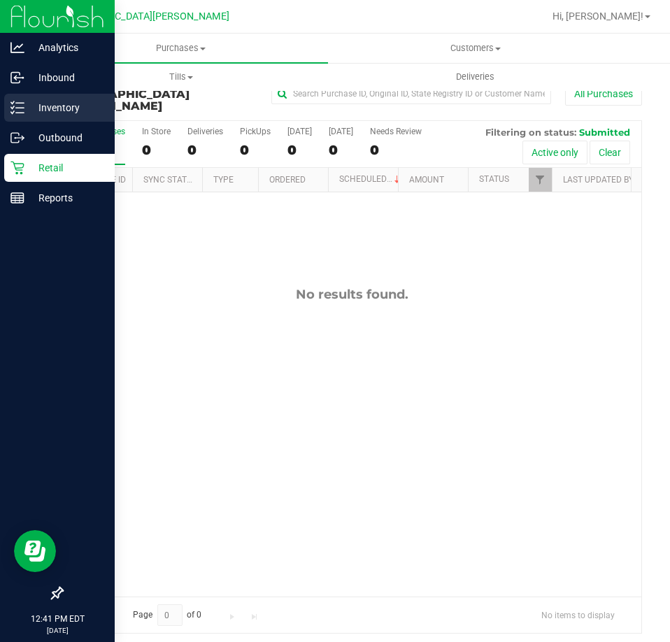
click at [29, 113] on p "Inventory" at bounding box center [66, 107] width 84 height 17
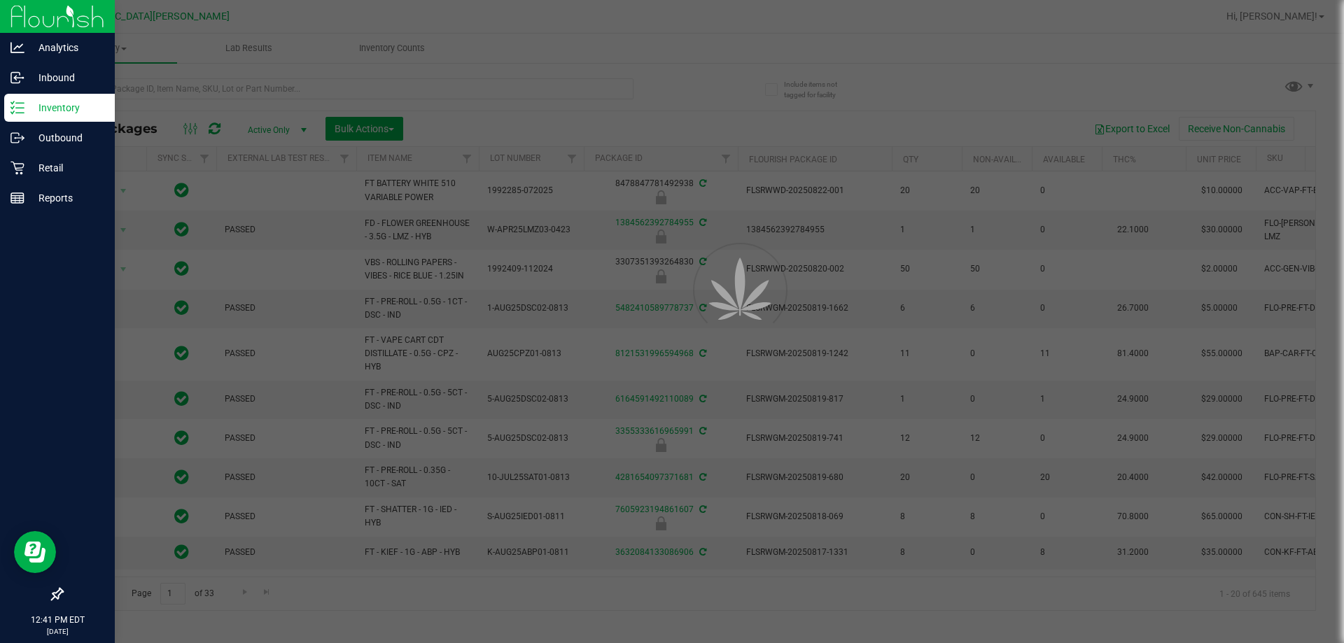
click at [233, 89] on div at bounding box center [672, 321] width 1344 height 643
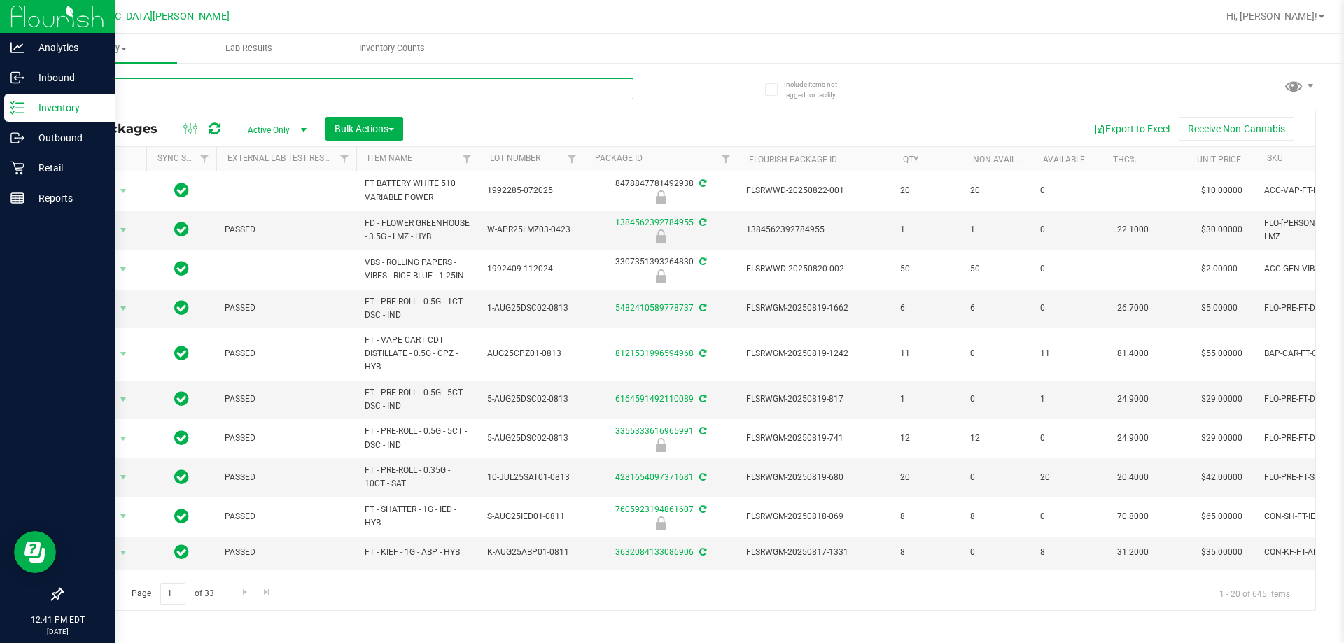
click at [233, 89] on input "text" at bounding box center [348, 88] width 572 height 21
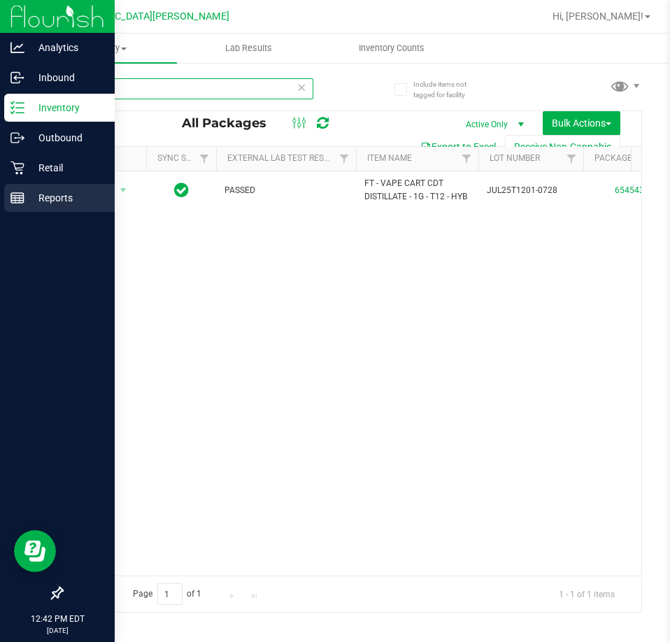
type input "truf"
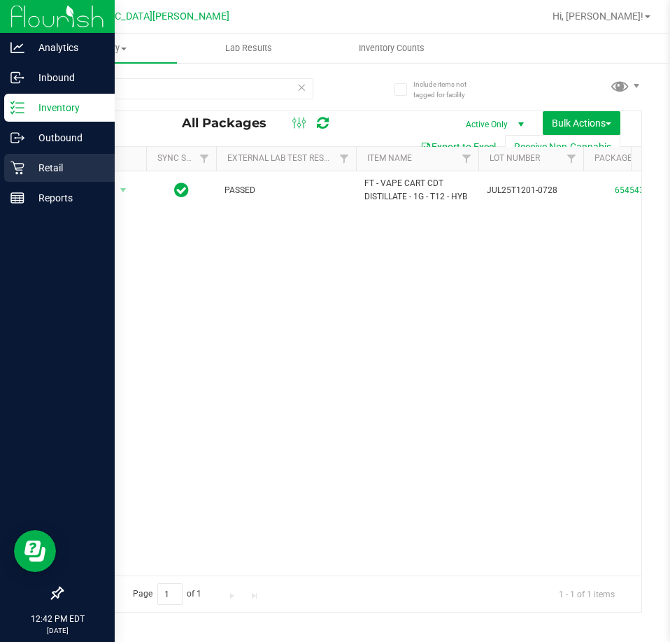
click at [53, 173] on p "Retail" at bounding box center [66, 168] width 84 height 17
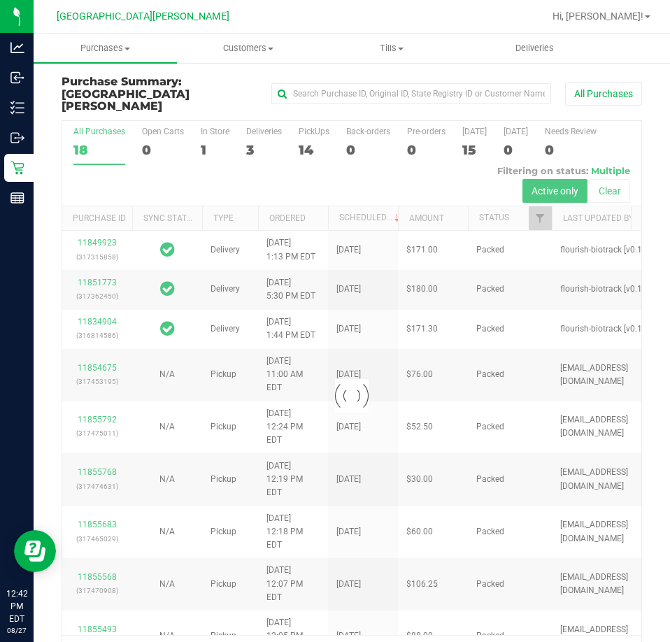
click at [213, 121] on div at bounding box center [351, 396] width 579 height 551
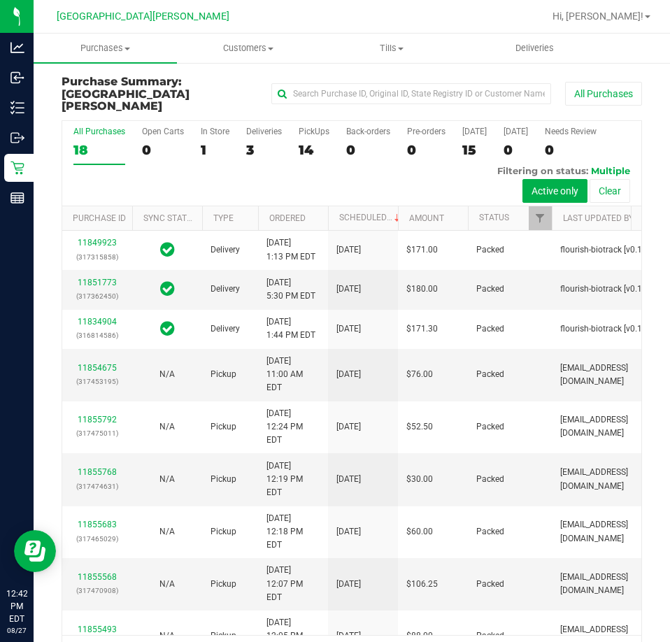
click at [213, 127] on div "In Store" at bounding box center [215, 132] width 29 height 10
click at [0, 0] on input "In Store 1" at bounding box center [0, 0] width 0 height 0
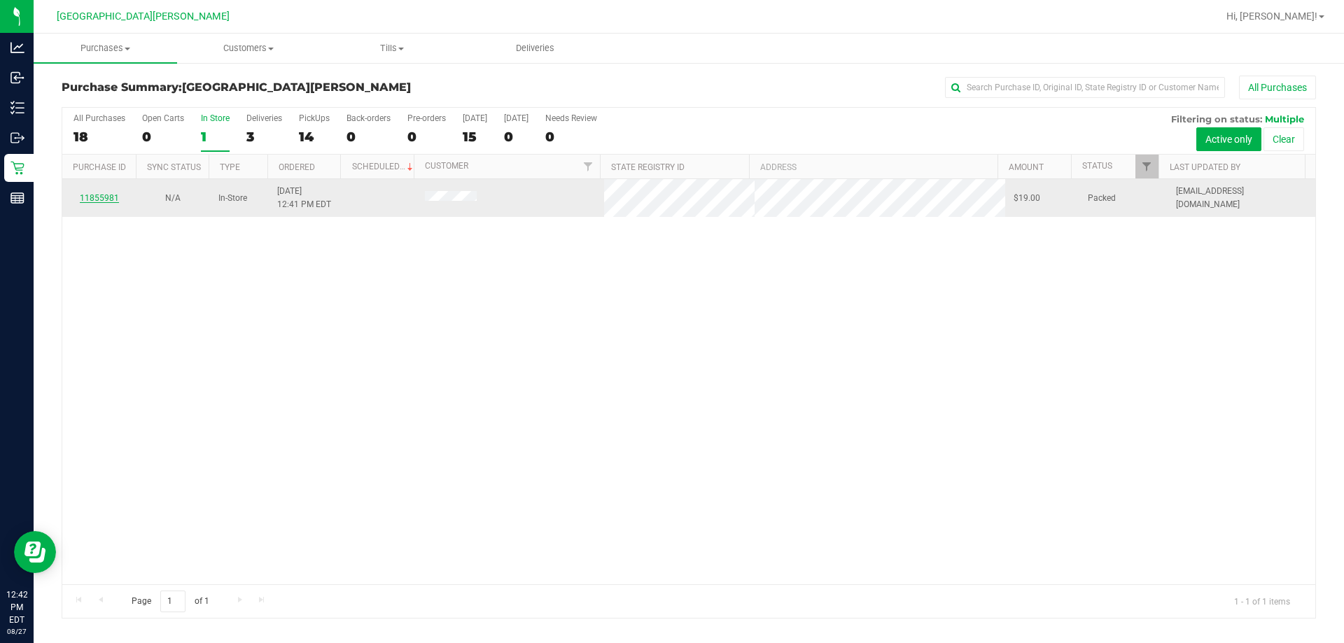
click at [90, 194] on link "11855981" at bounding box center [99, 198] width 39 height 10
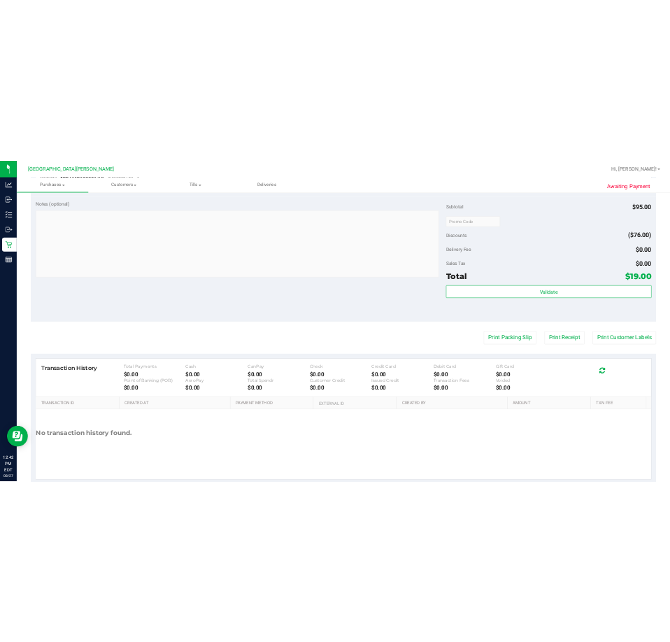
scroll to position [492, 0]
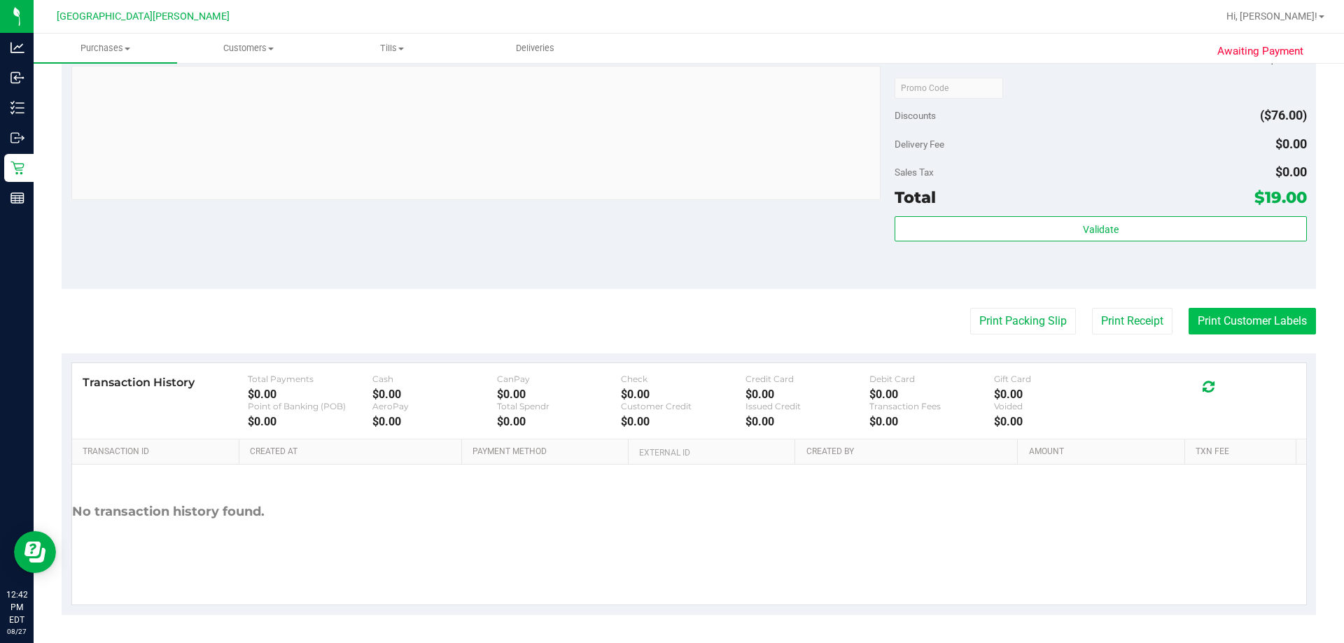
click at [670, 320] on button "Print Customer Labels" at bounding box center [1251, 321] width 127 height 27
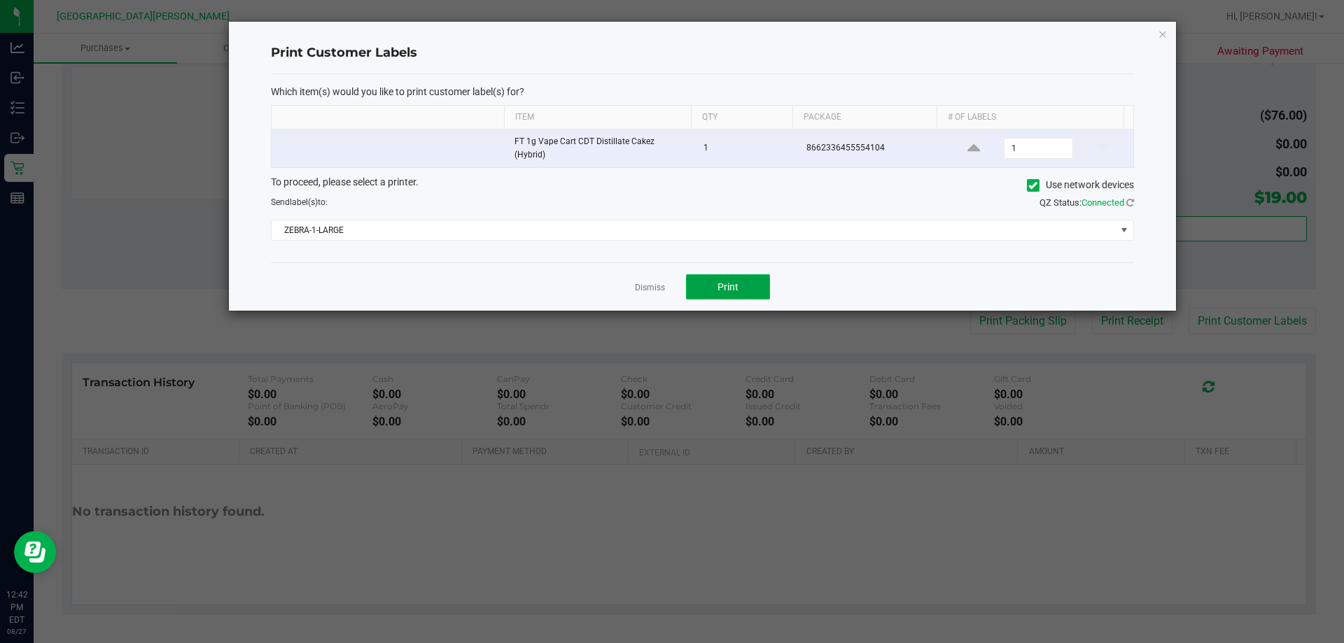
click at [670, 281] on button "Print" at bounding box center [728, 286] width 84 height 25
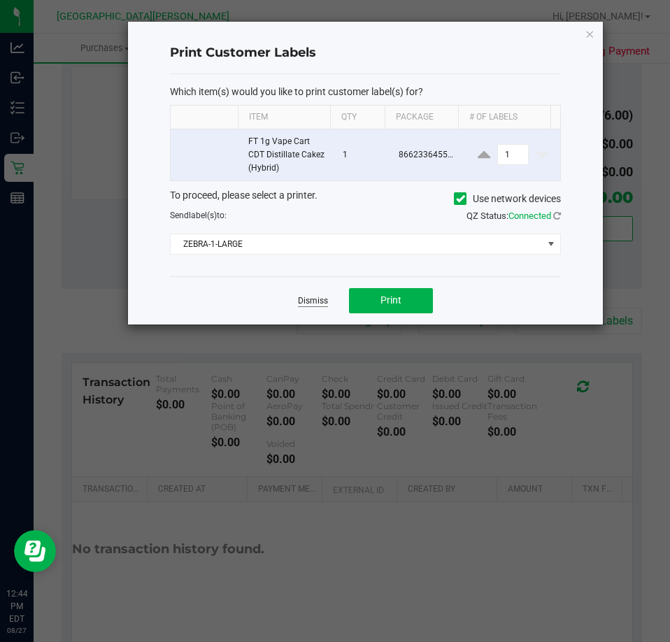
click at [314, 299] on link "Dismiss" at bounding box center [313, 301] width 30 height 12
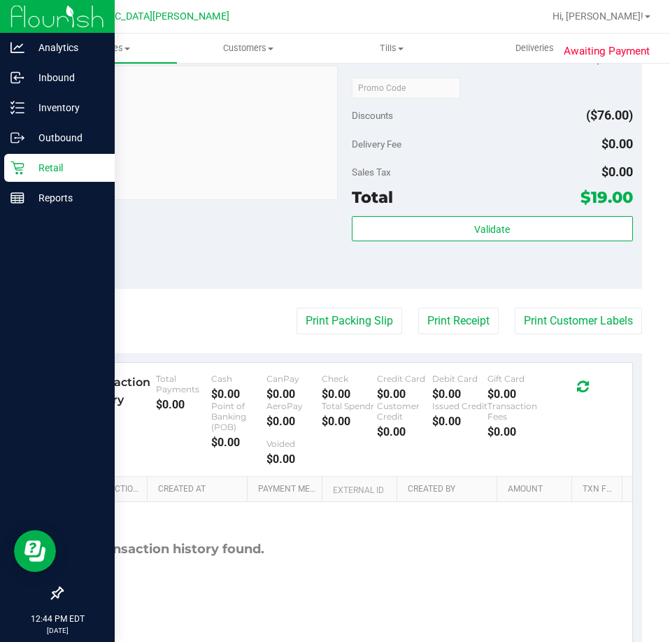
click at [27, 169] on p "Retail" at bounding box center [66, 168] width 84 height 17
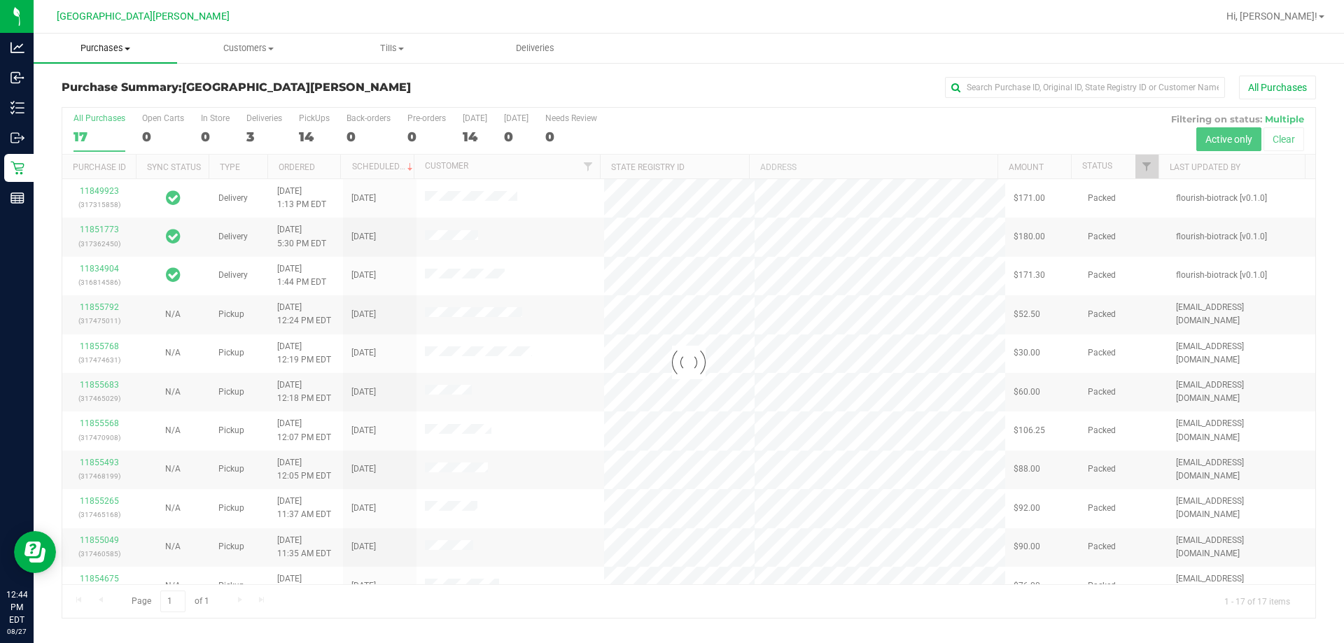
click at [108, 46] on span "Purchases" at bounding box center [105, 48] width 143 height 13
click at [90, 99] on span "Fulfillment" at bounding box center [77, 101] width 87 height 12
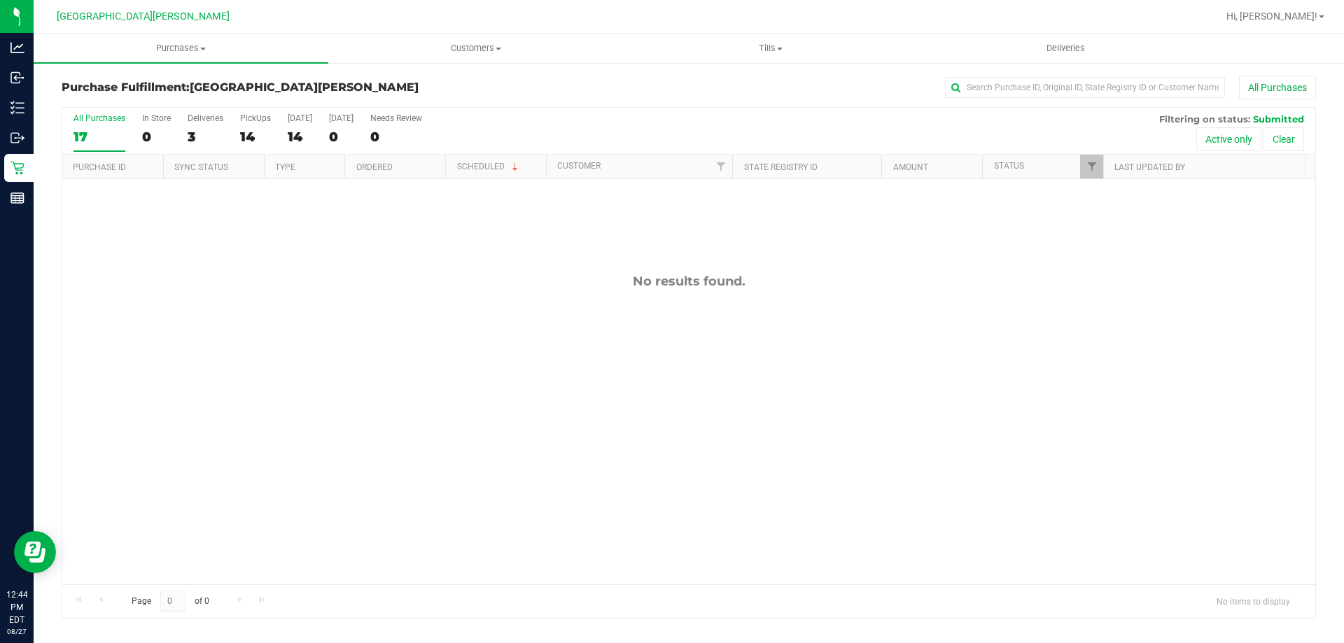
click at [318, 428] on div "No results found." at bounding box center [688, 429] width 1253 height 500
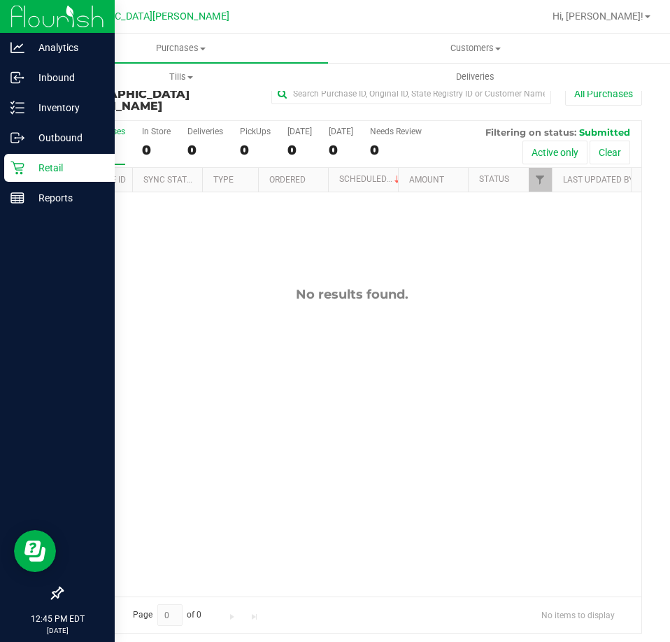
click at [45, 163] on p "Retail" at bounding box center [66, 168] width 84 height 17
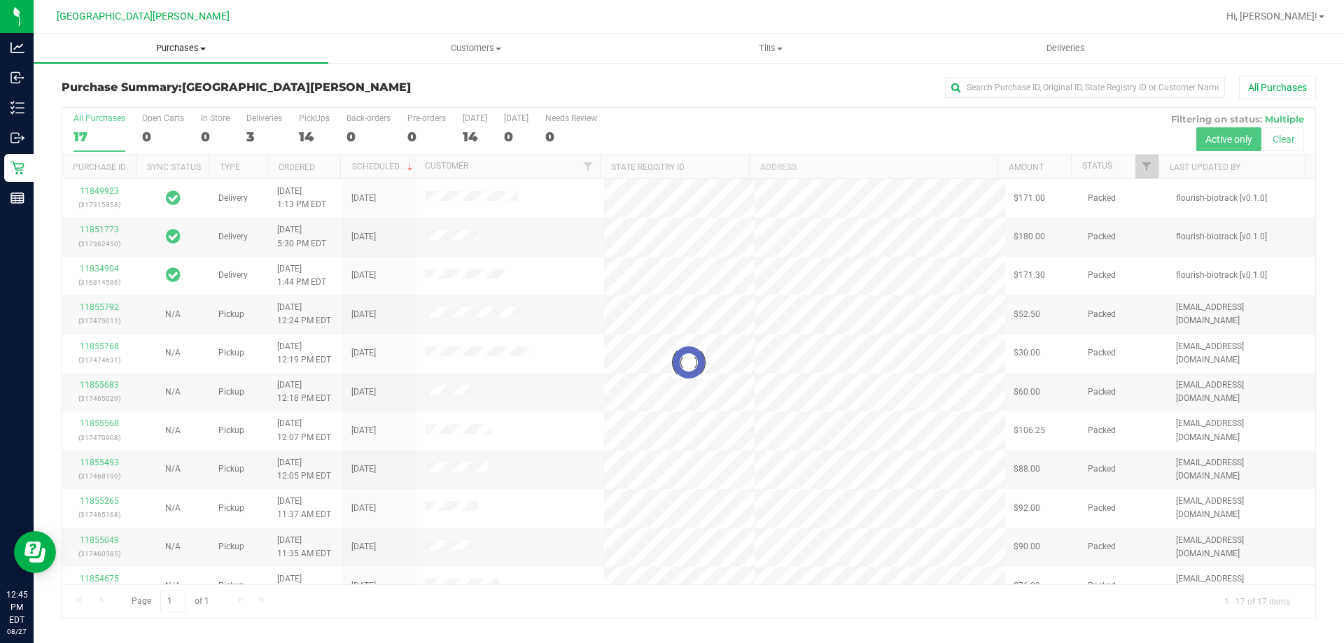
click at [185, 48] on span "Purchases" at bounding box center [181, 48] width 295 height 13
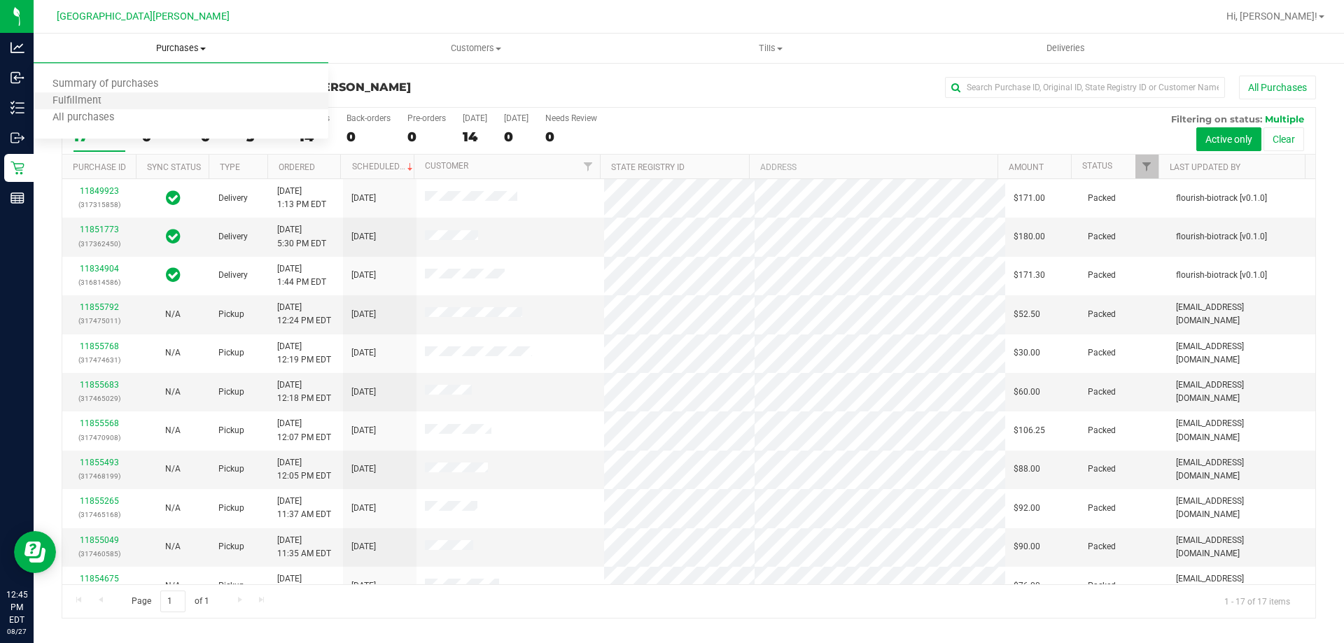
click at [137, 101] on li "Fulfillment" at bounding box center [181, 101] width 295 height 17
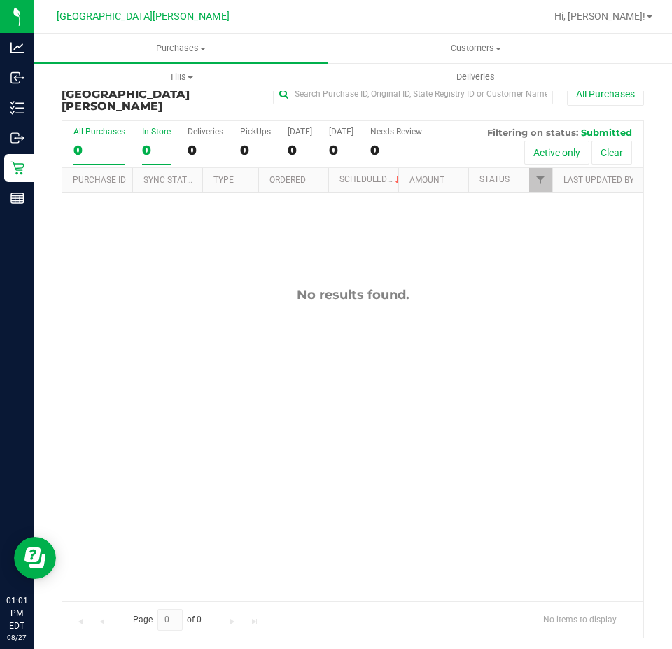
click at [160, 129] on label "In Store 0" at bounding box center [156, 146] width 29 height 38
click at [0, 0] on input "In Store 0" at bounding box center [0, 0] width 0 height 0
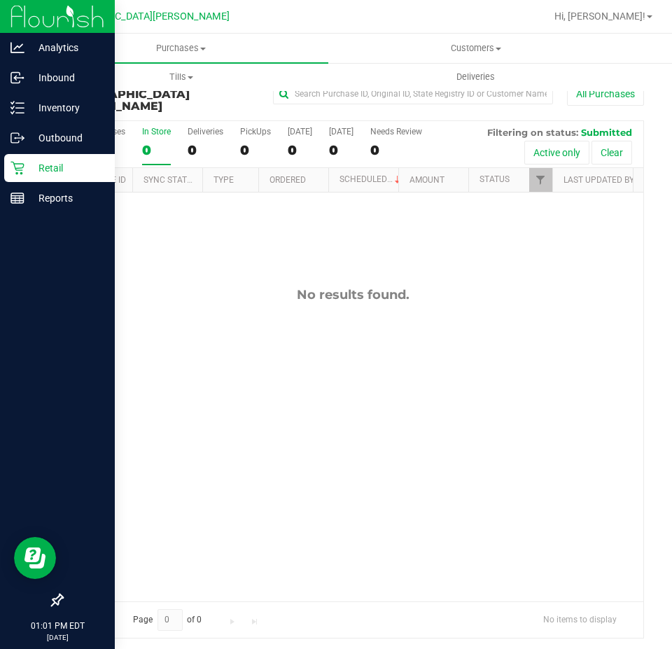
click at [24, 171] on icon at bounding box center [17, 168] width 14 height 14
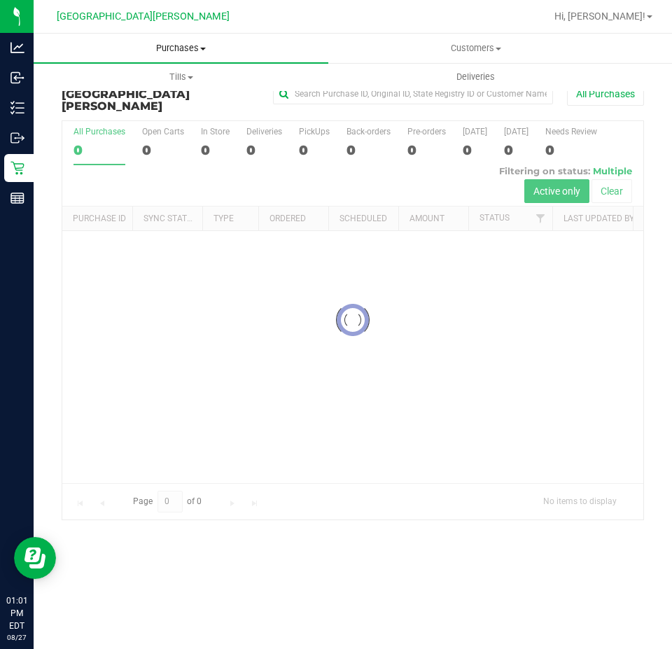
click at [176, 45] on span "Purchases" at bounding box center [181, 48] width 295 height 13
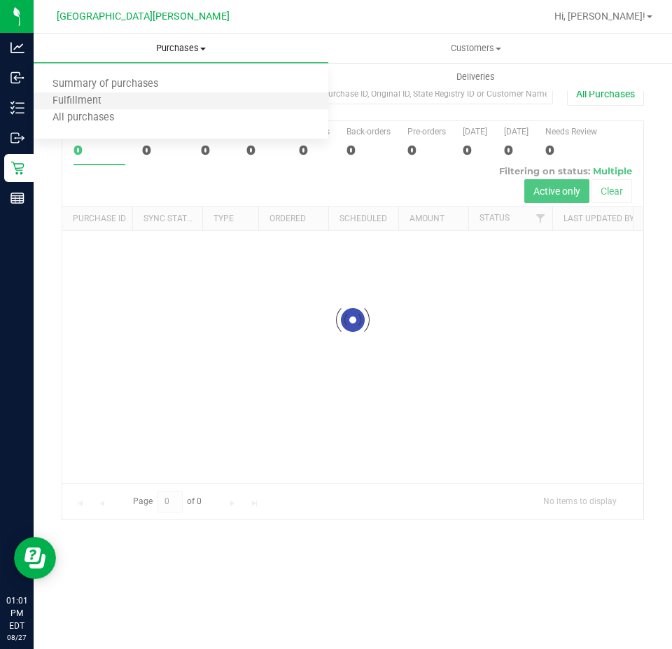
click at [130, 101] on li "Fulfillment" at bounding box center [181, 101] width 295 height 17
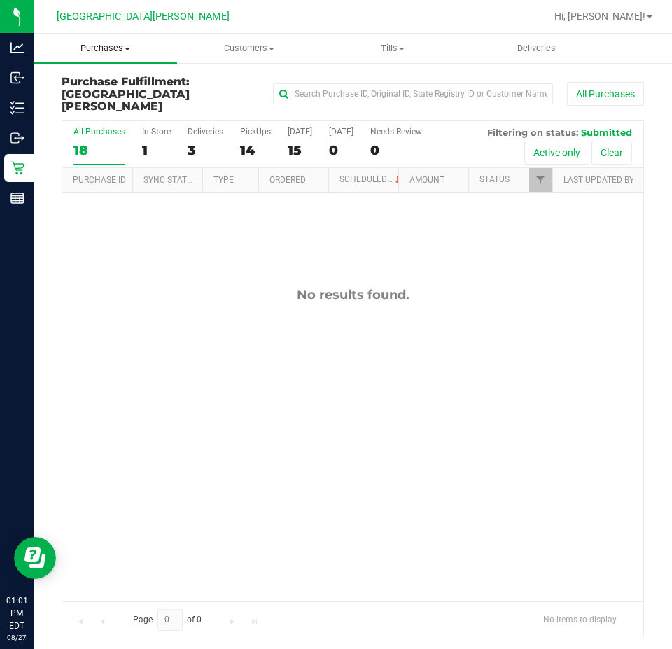
click at [124, 43] on span "Purchases" at bounding box center [105, 48] width 143 height 13
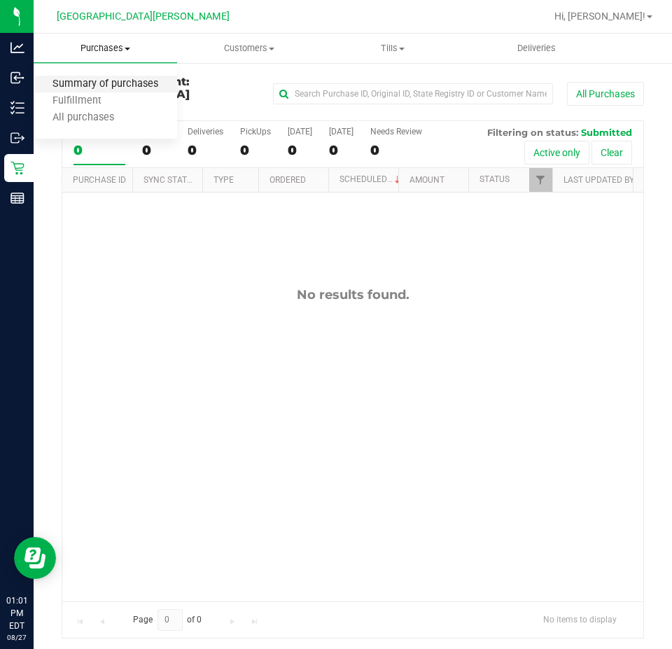
click at [104, 81] on span "Summary of purchases" at bounding box center [105, 84] width 143 height 12
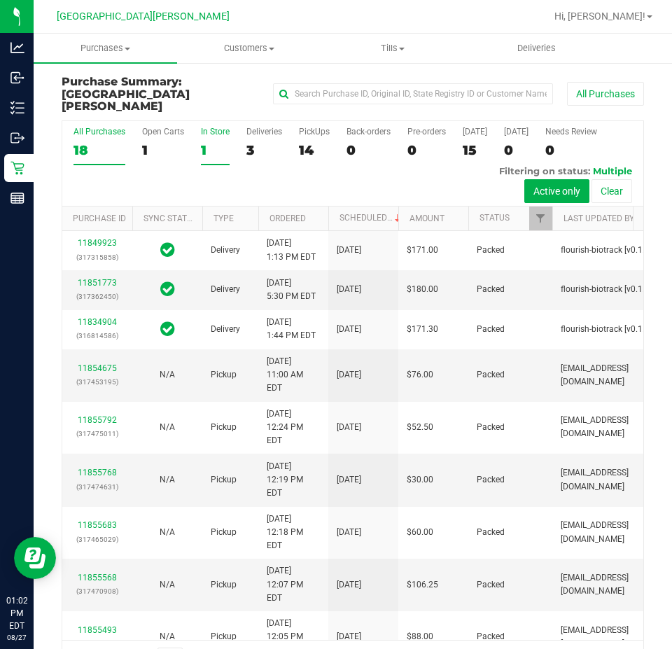
click at [213, 127] on div "In Store" at bounding box center [215, 132] width 29 height 10
click at [0, 0] on input "In Store 1" at bounding box center [0, 0] width 0 height 0
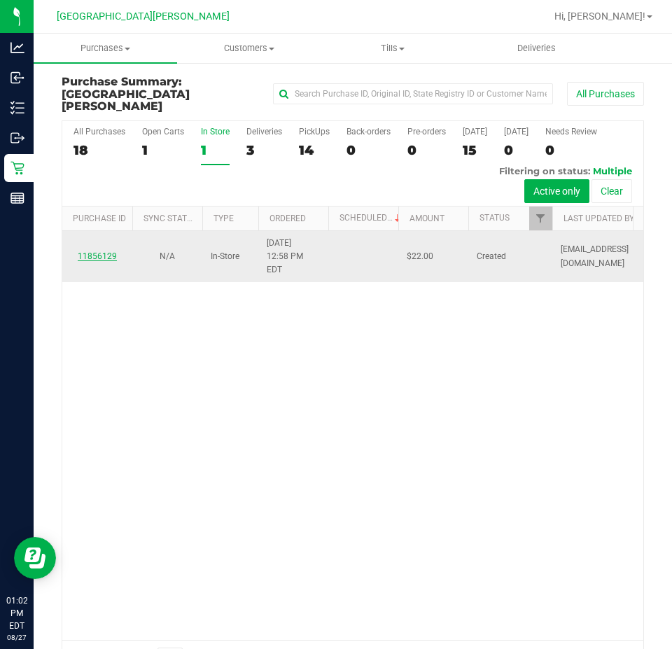
click at [91, 251] on link "11856129" at bounding box center [97, 256] width 39 height 10
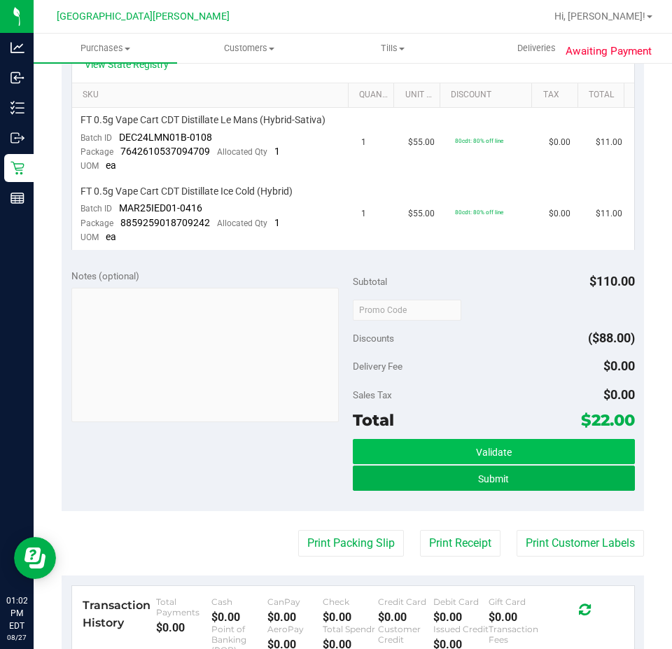
scroll to position [350, 0]
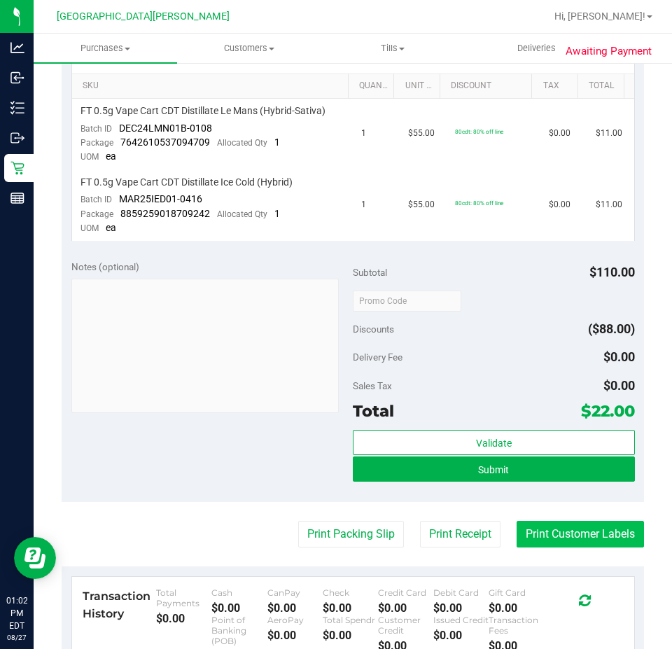
click at [617, 533] on button "Print Customer Labels" at bounding box center [579, 534] width 127 height 27
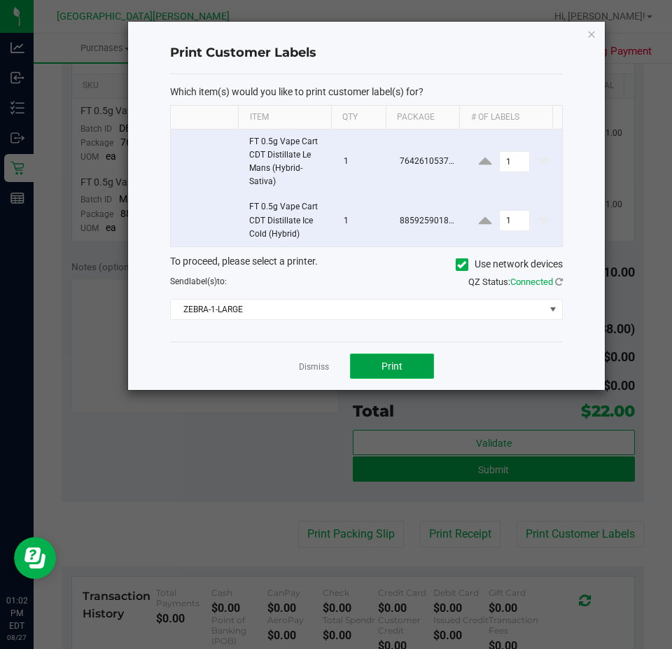
click at [391, 364] on span "Print" at bounding box center [391, 365] width 21 height 11
click at [317, 366] on link "Dismiss" at bounding box center [314, 367] width 30 height 12
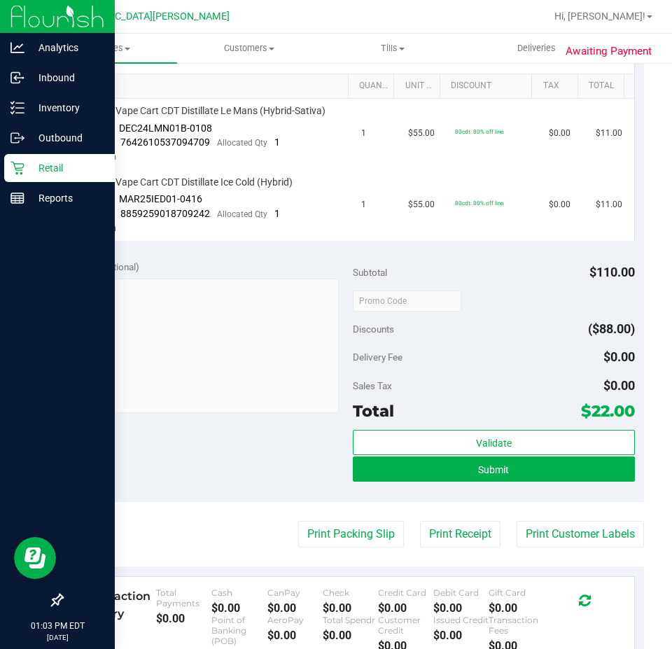
click at [18, 167] on icon at bounding box center [17, 168] width 14 height 14
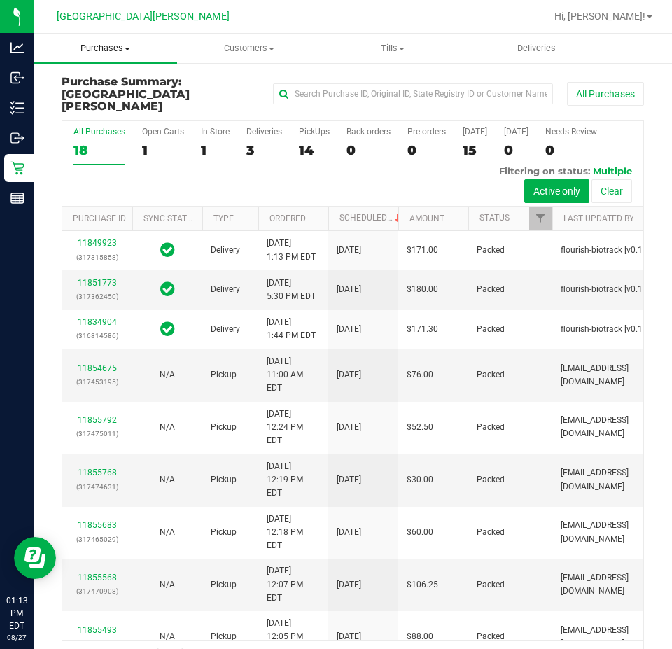
click at [116, 53] on span "Purchases" at bounding box center [105, 48] width 143 height 13
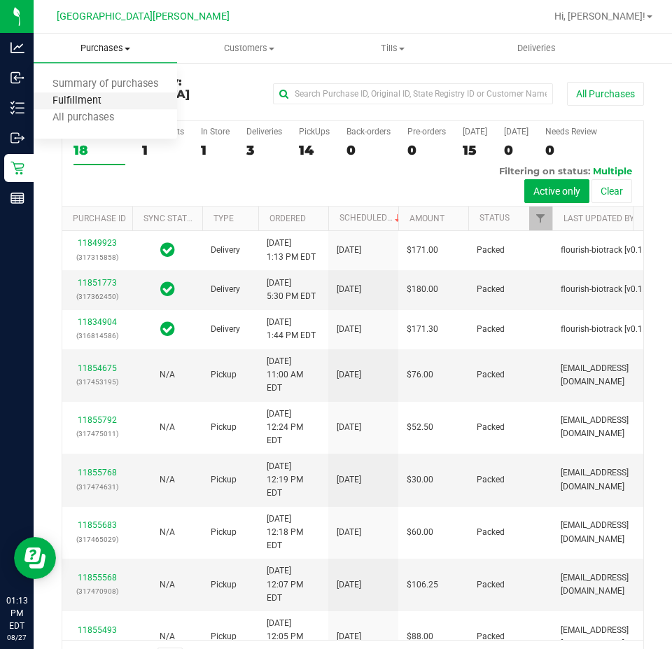
click at [94, 97] on span "Fulfillment" at bounding box center [77, 101] width 87 height 12
